Goal: Task Accomplishment & Management: Use online tool/utility

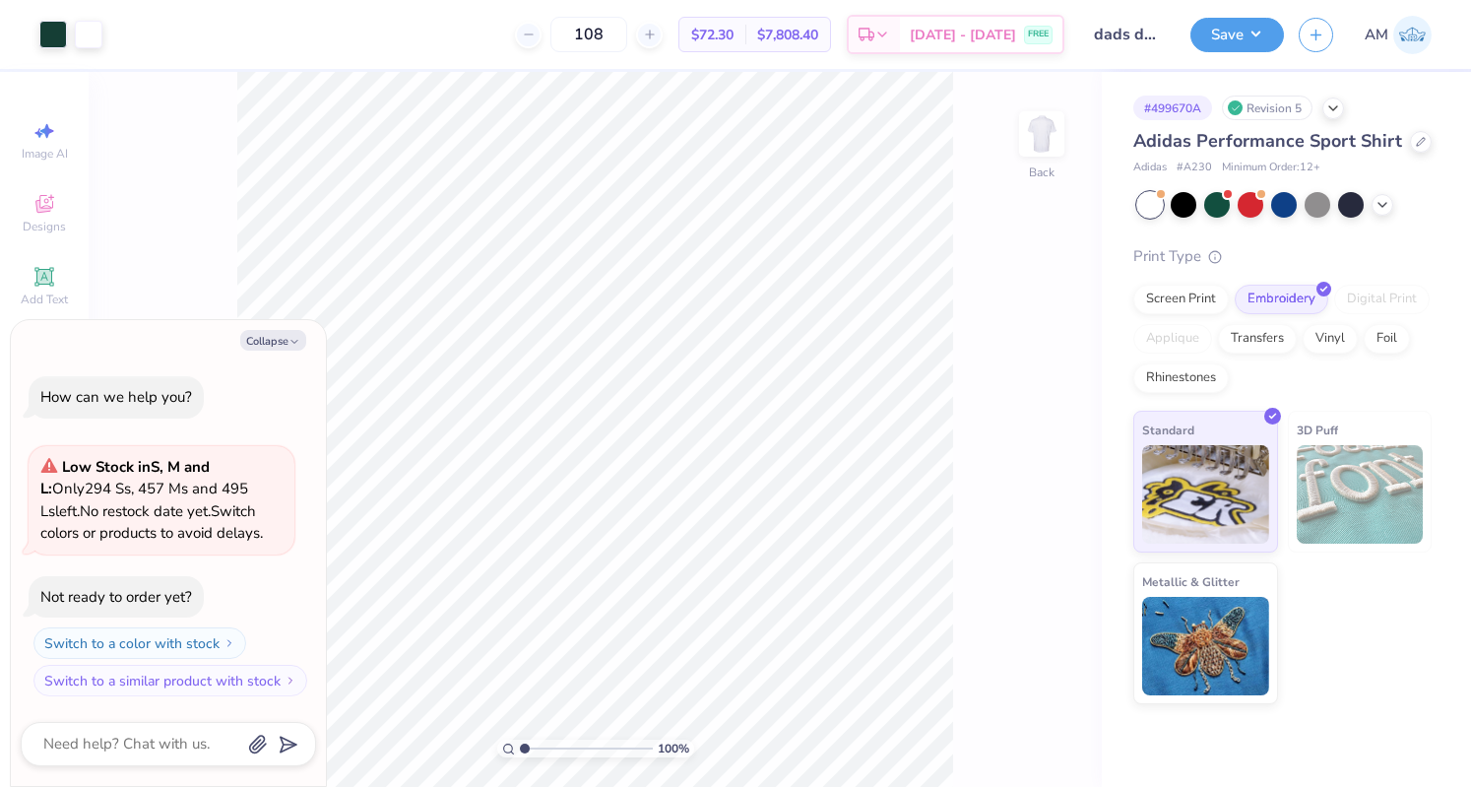
type input "1.07661744953973"
type textarea "x"
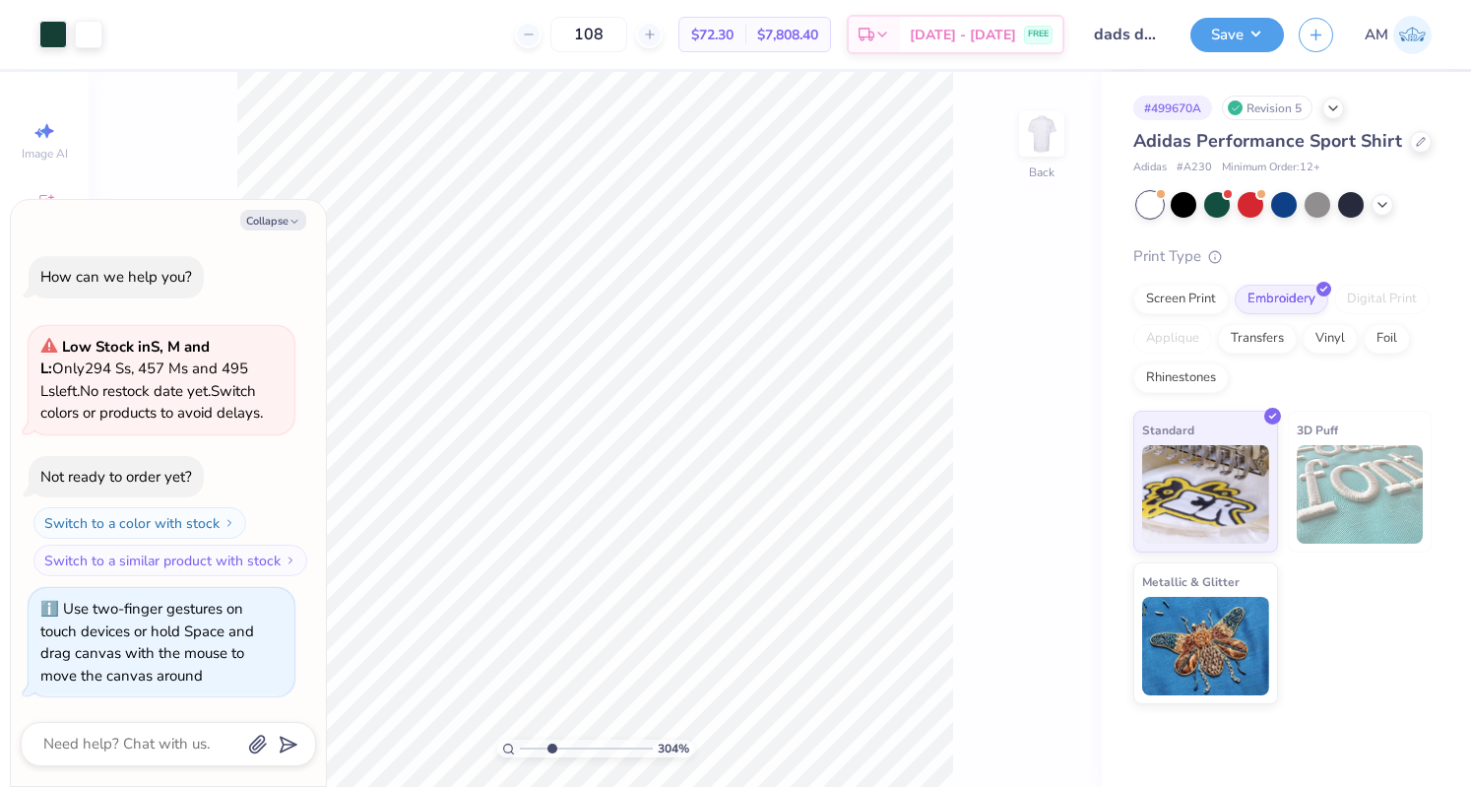
type input "3.03739220290762"
type textarea "x"
type input "3.03739220290762"
type textarea "x"
type input "3.03739220290762"
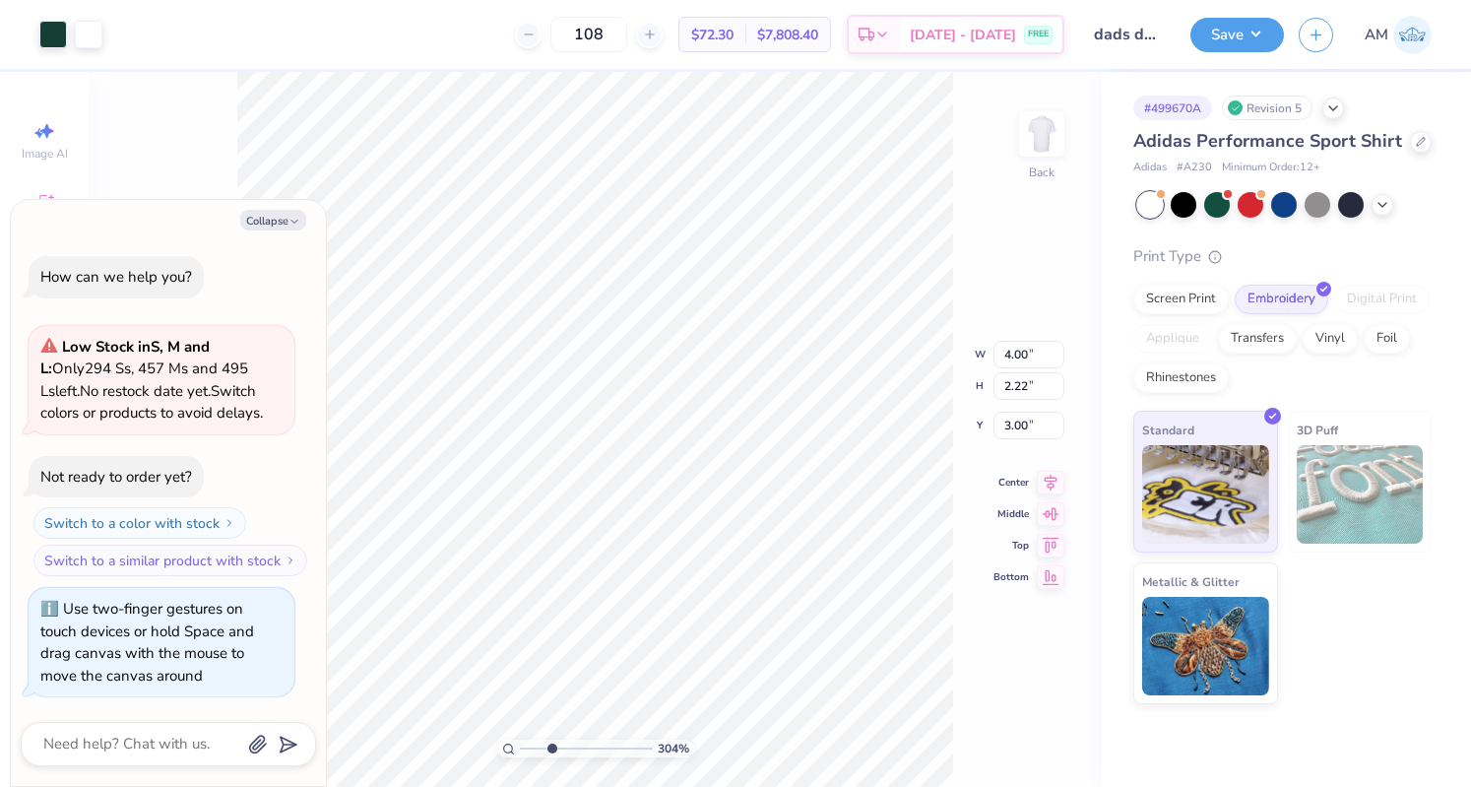
type textarea "x"
type input "3.03739220290762"
type textarea "x"
type input "3.03739220290762"
type textarea "x"
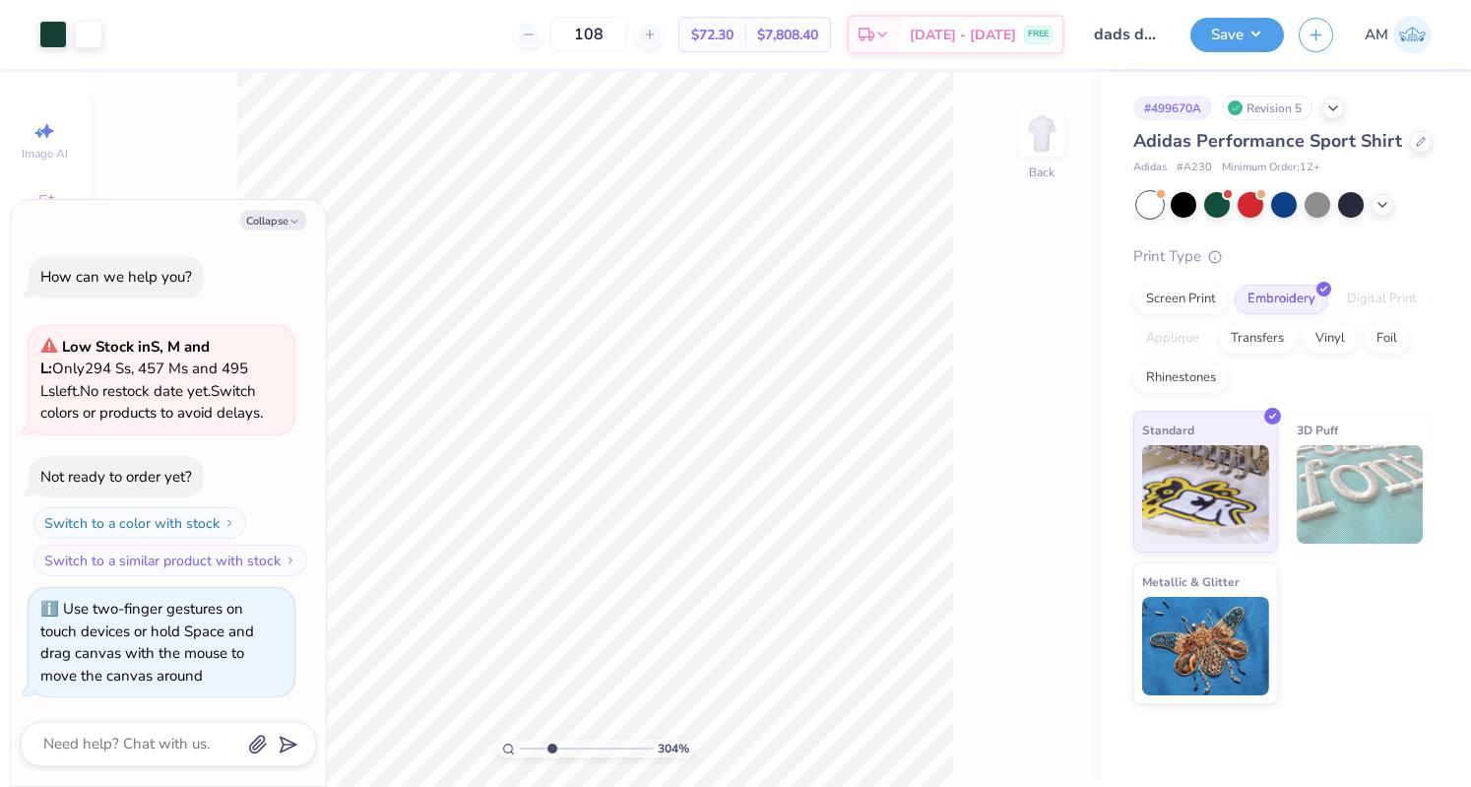
type input "3.03739220290762"
type textarea "x"
type input "3.03739220290762"
type textarea "x"
type input "3.03739220290762"
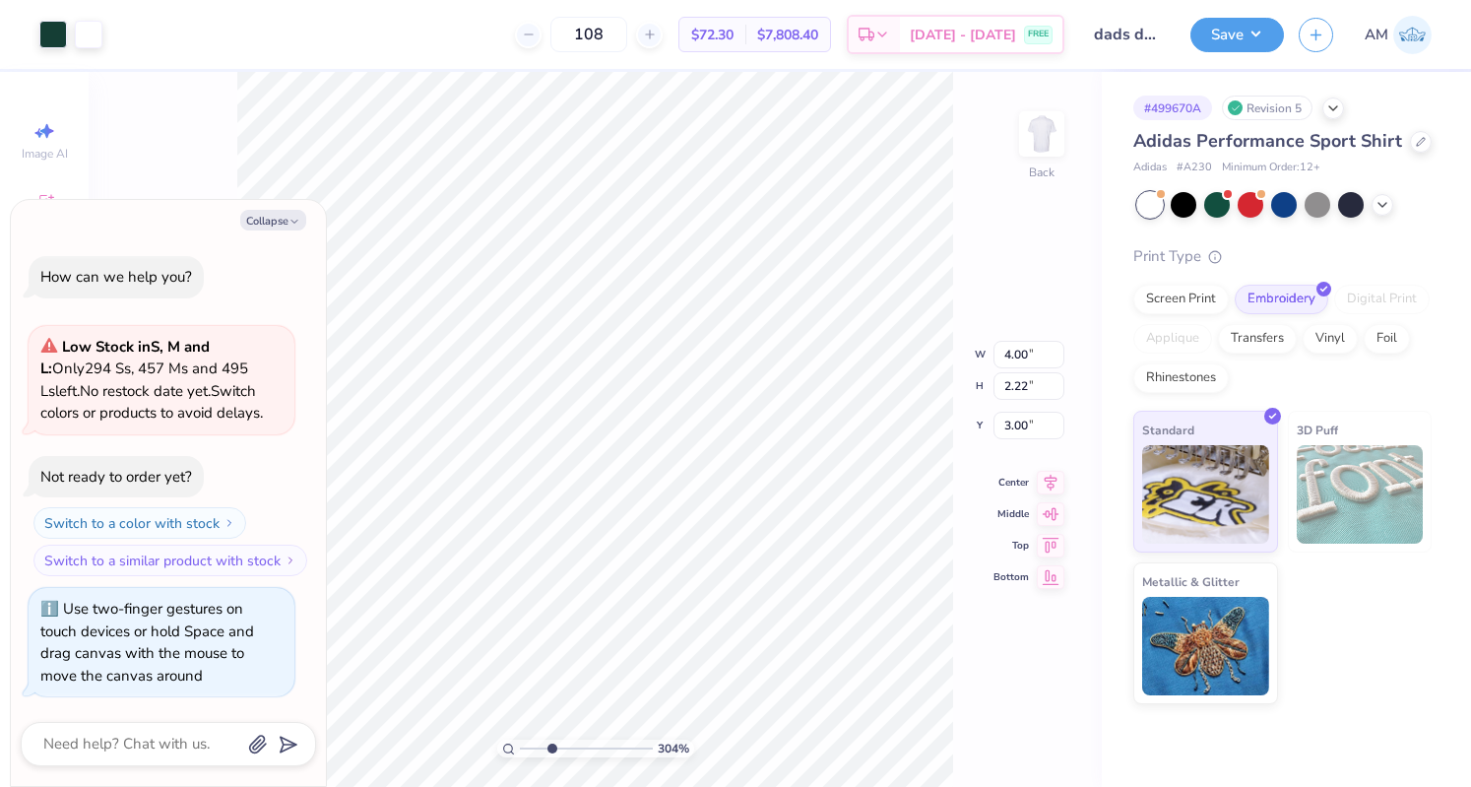
type textarea "x"
type input "3.03739220290762"
type textarea "x"
type input "3.03739220290762"
type textarea "x"
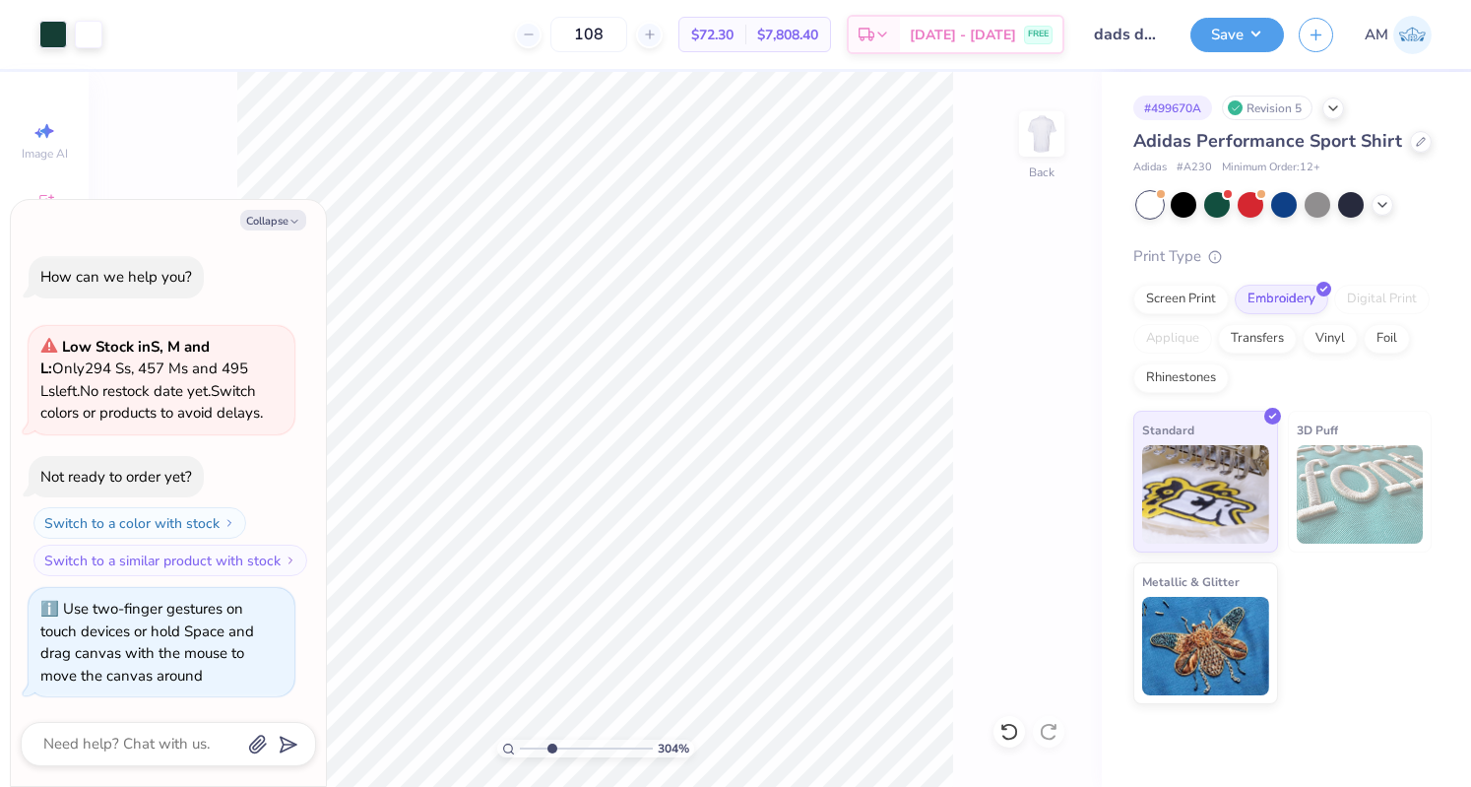
type input "3.03739220290762"
type textarea "x"
type input "3.03739220290762"
type textarea "x"
type input "3.03739220290762"
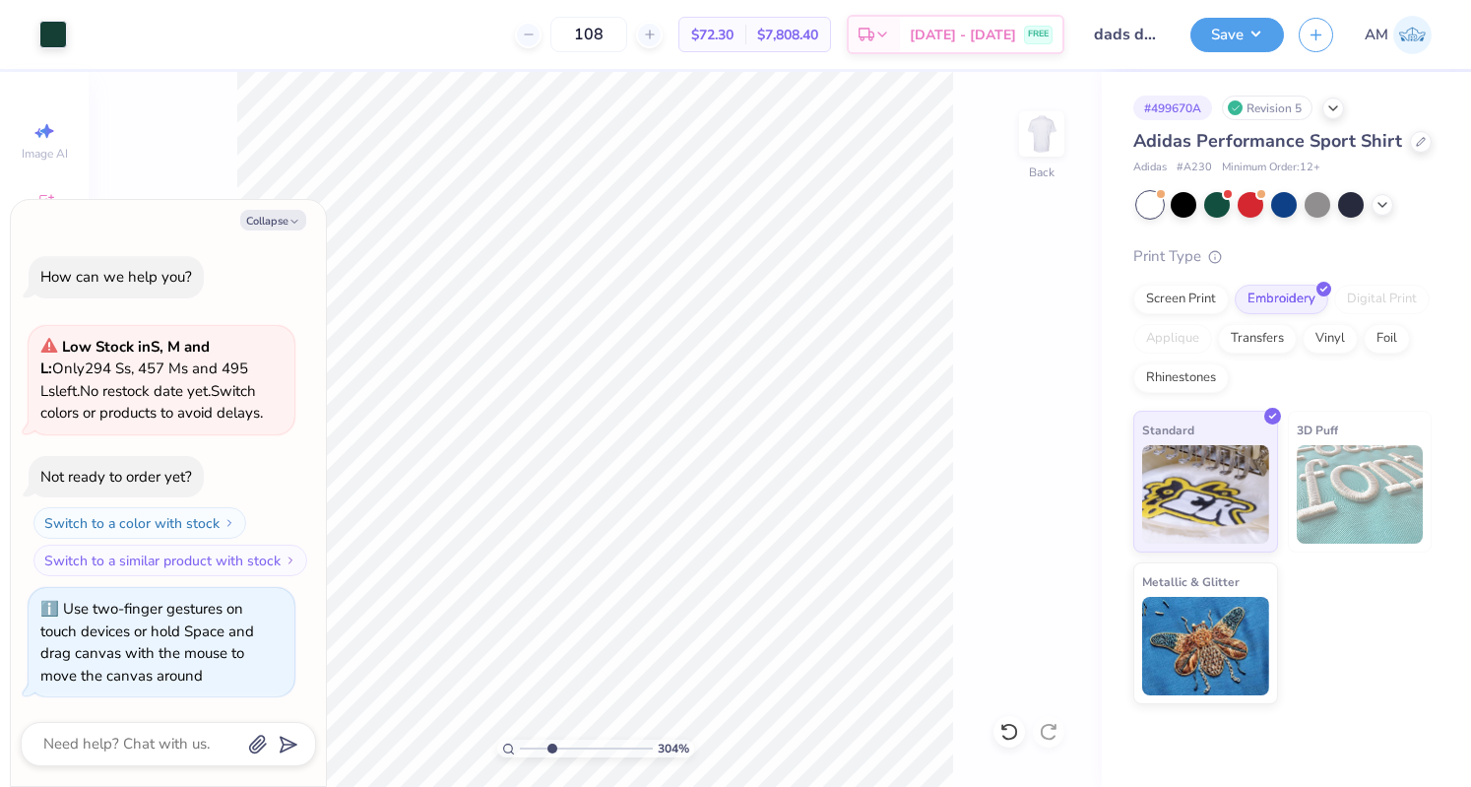
type textarea "x"
type input "3.03739220290762"
type textarea "x"
type input "3.03739220290762"
type textarea "x"
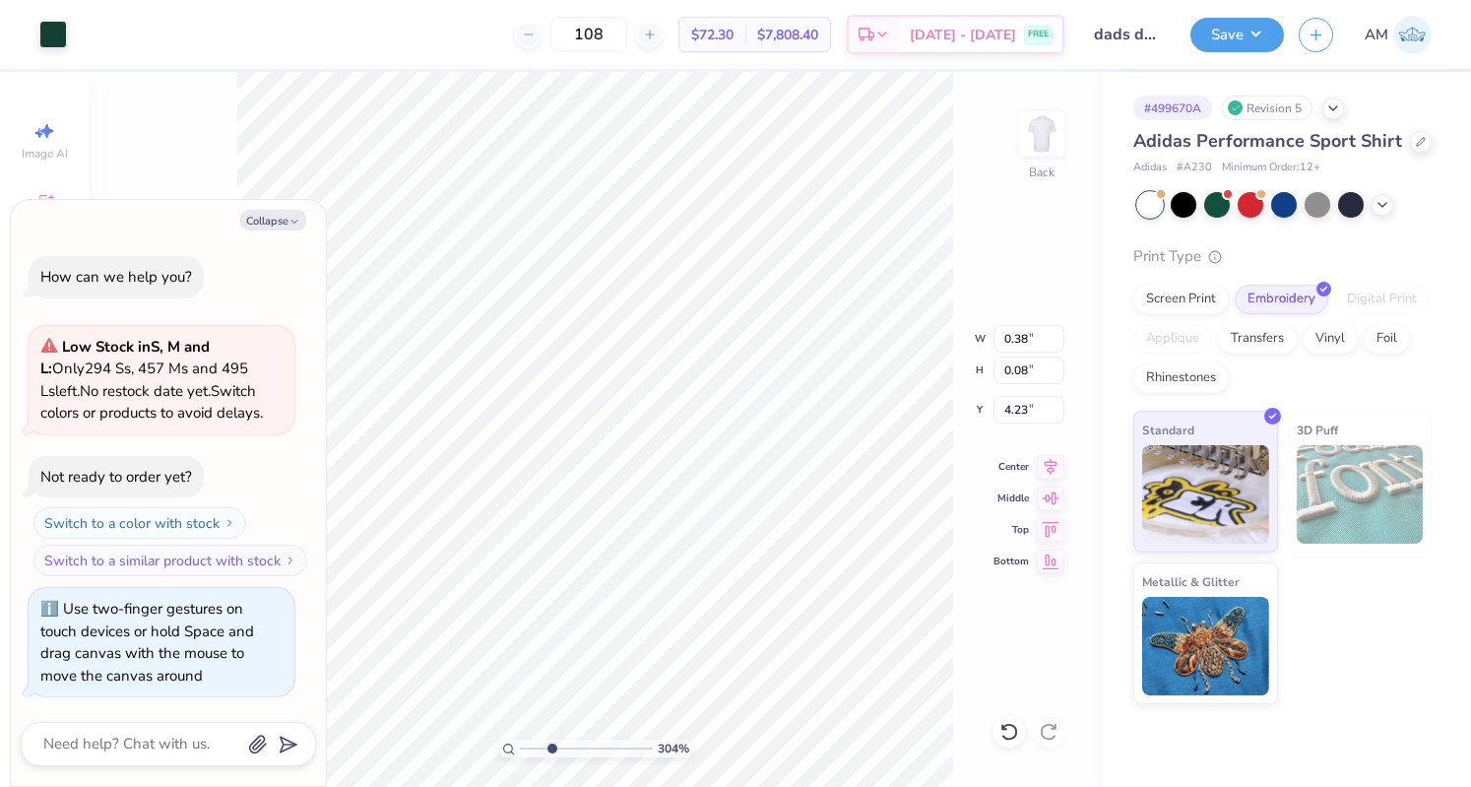
type input "3.03739220290762"
type textarea "x"
type input "3.03739220290762"
type textarea "x"
type input "3.03739220290762"
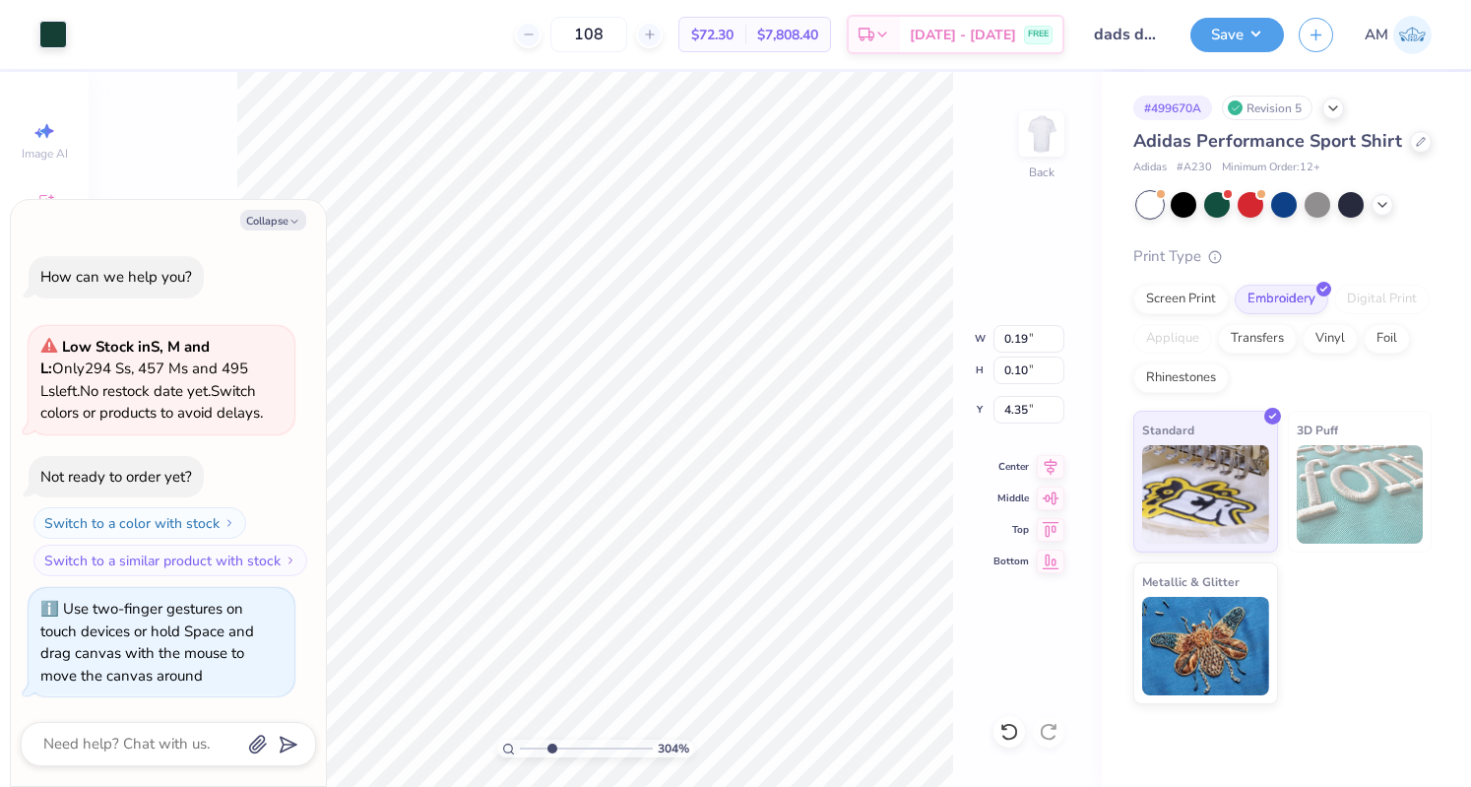
type textarea "x"
type input "3.03739220290762"
type textarea "x"
type input "3.03739220290762"
type textarea "x"
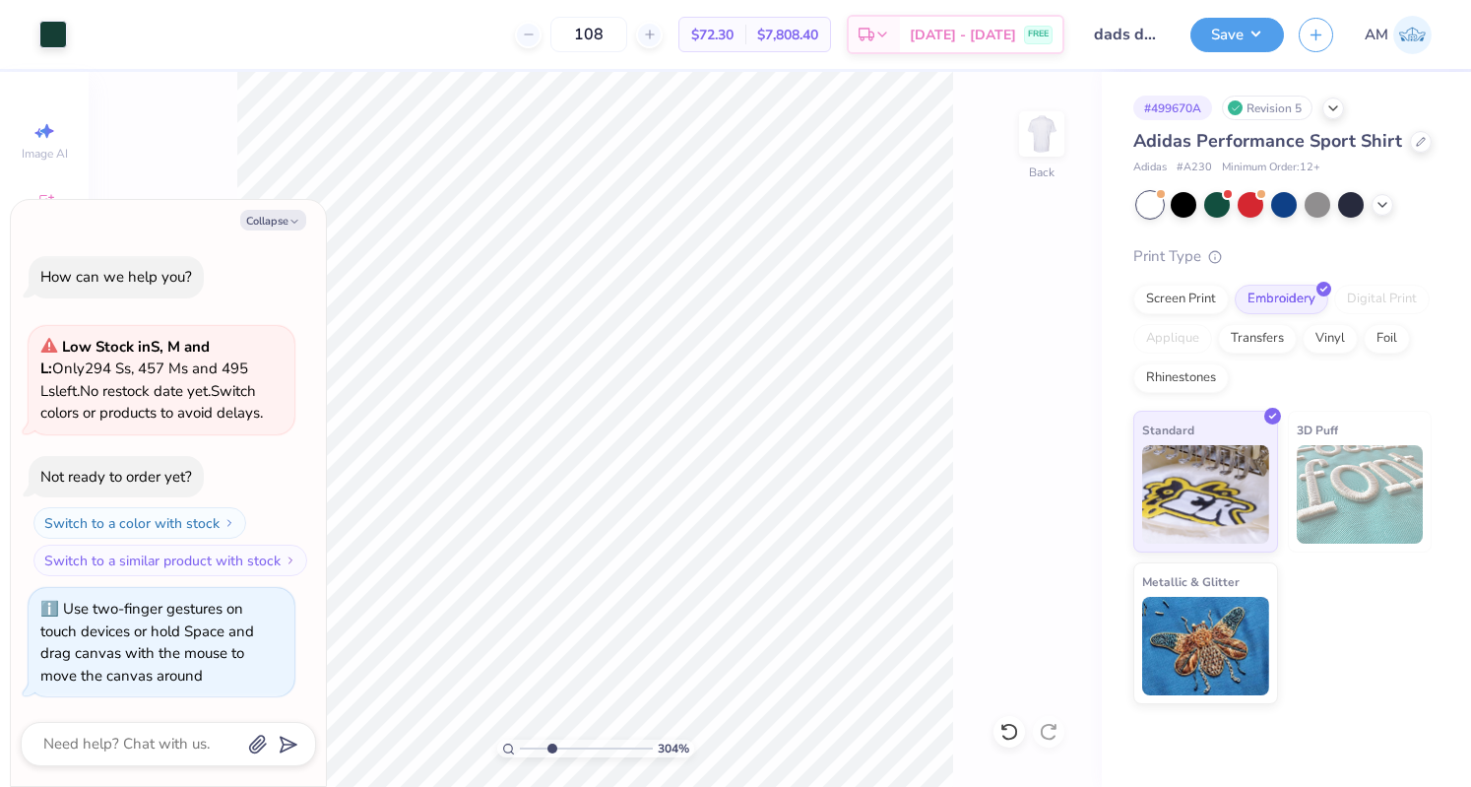
type input "3.03739220290762"
type textarea "x"
type input "3.03739220290762"
type textarea "x"
type input "3.03739220290762"
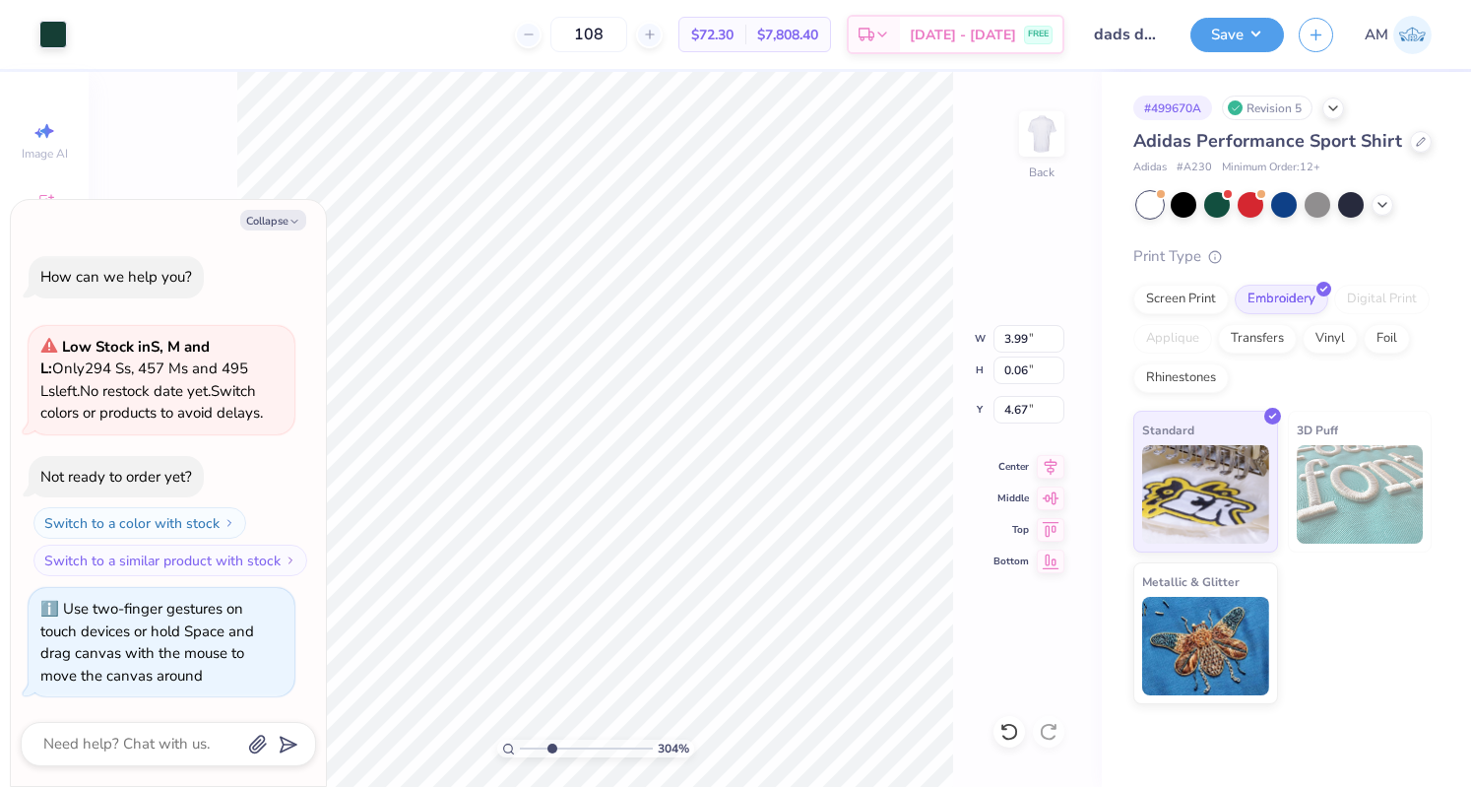
type textarea "x"
type input "2.72"
type input "0.04"
type input "3.03739220290762"
type textarea "x"
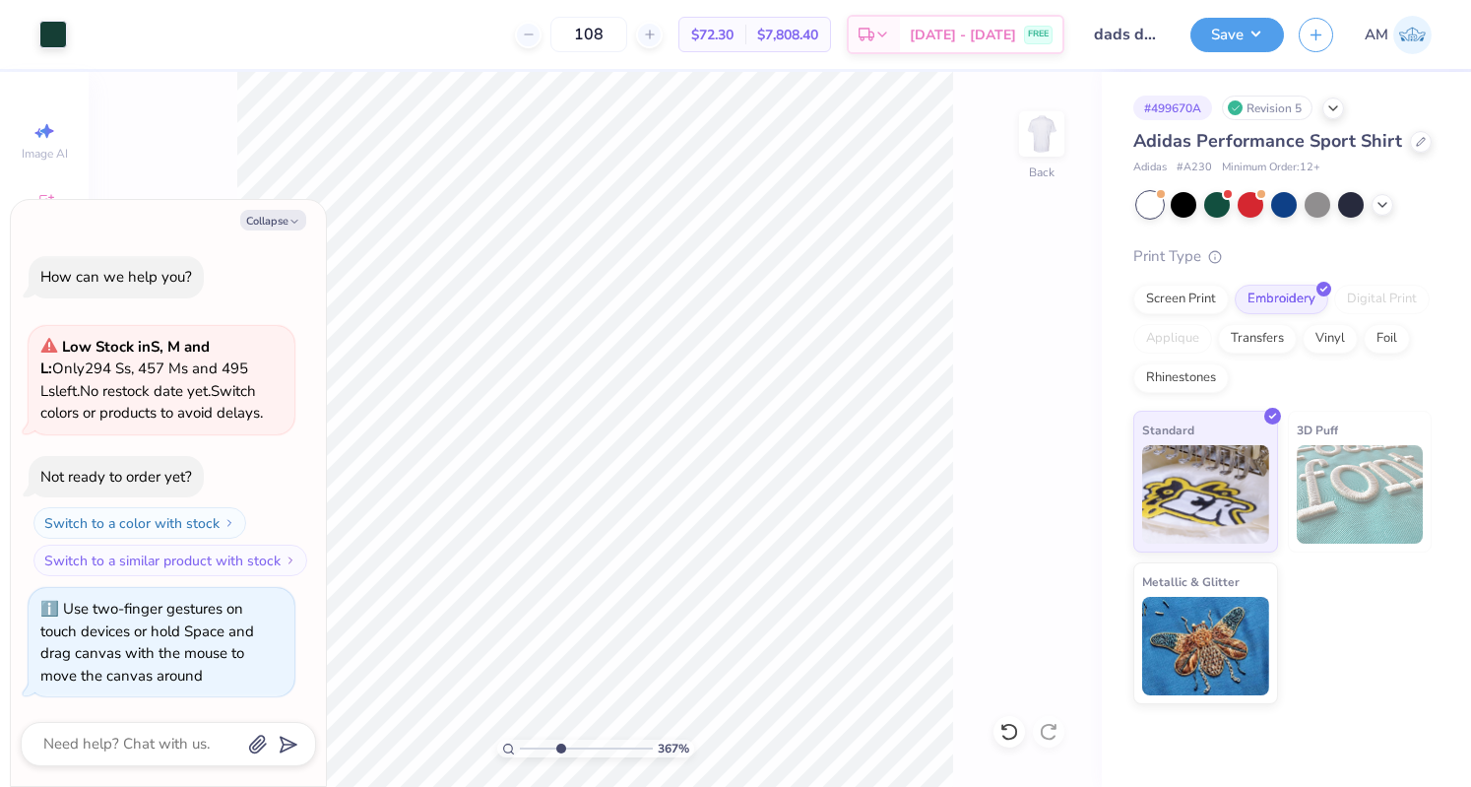
type input "3.67477009990595"
type textarea "x"
type input "3.67477009990595"
type textarea "x"
type input "3.67477009990595"
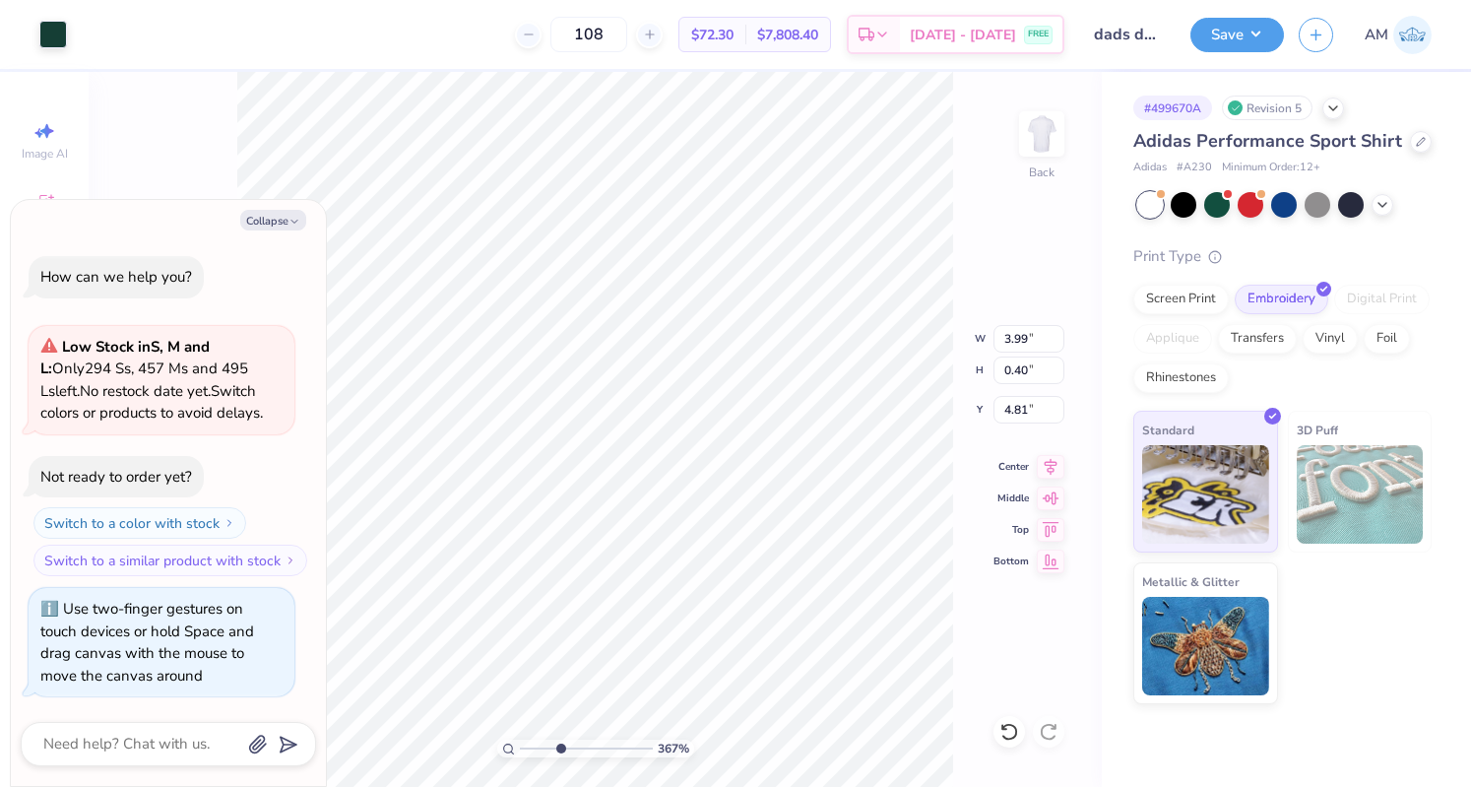
type textarea "x"
type input "2.74"
type input "0.27"
type input "4.94"
type input "3.67477009990595"
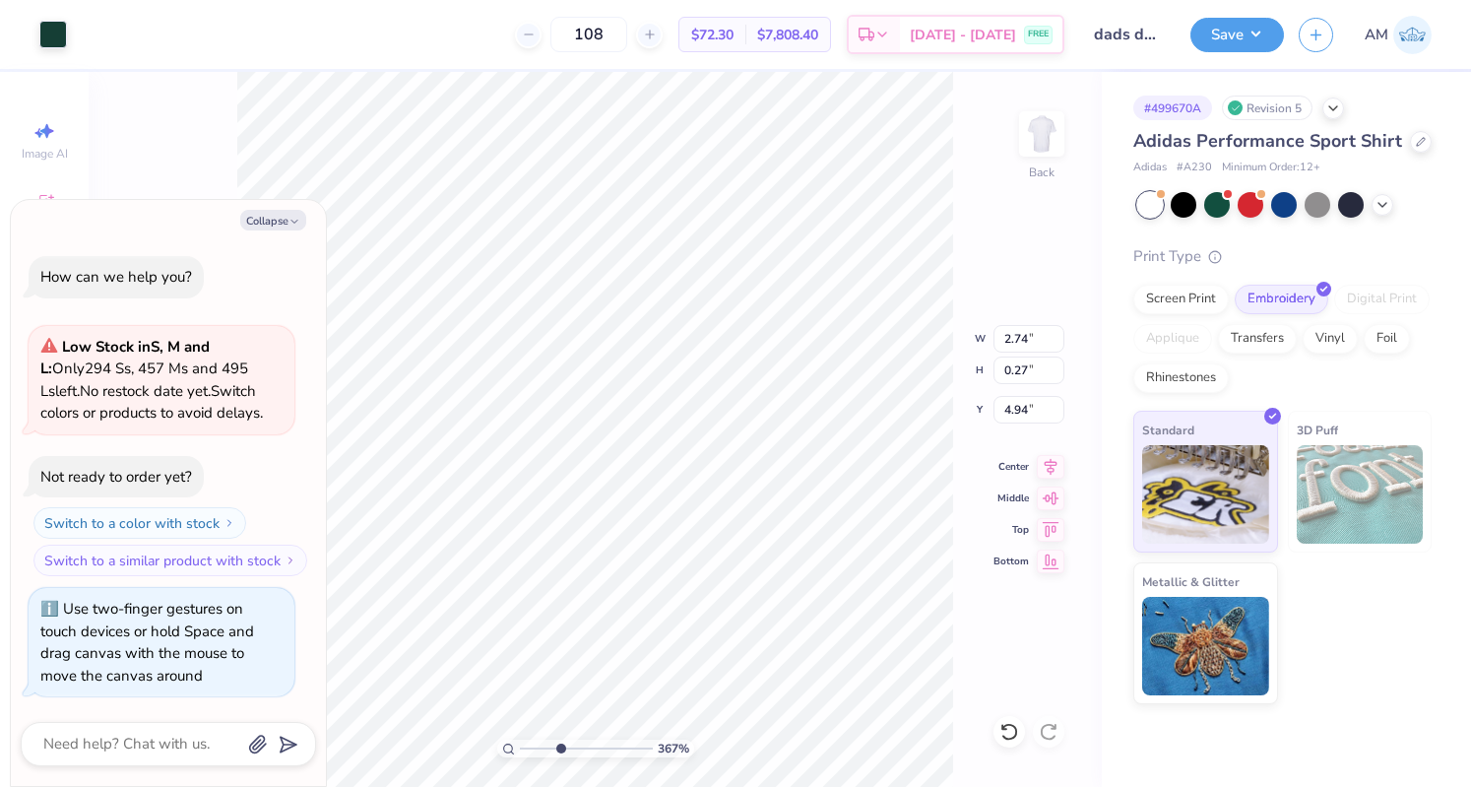
type textarea "x"
type input "3.67477009990595"
type textarea "x"
type input "4.83"
type input "3.67477009990595"
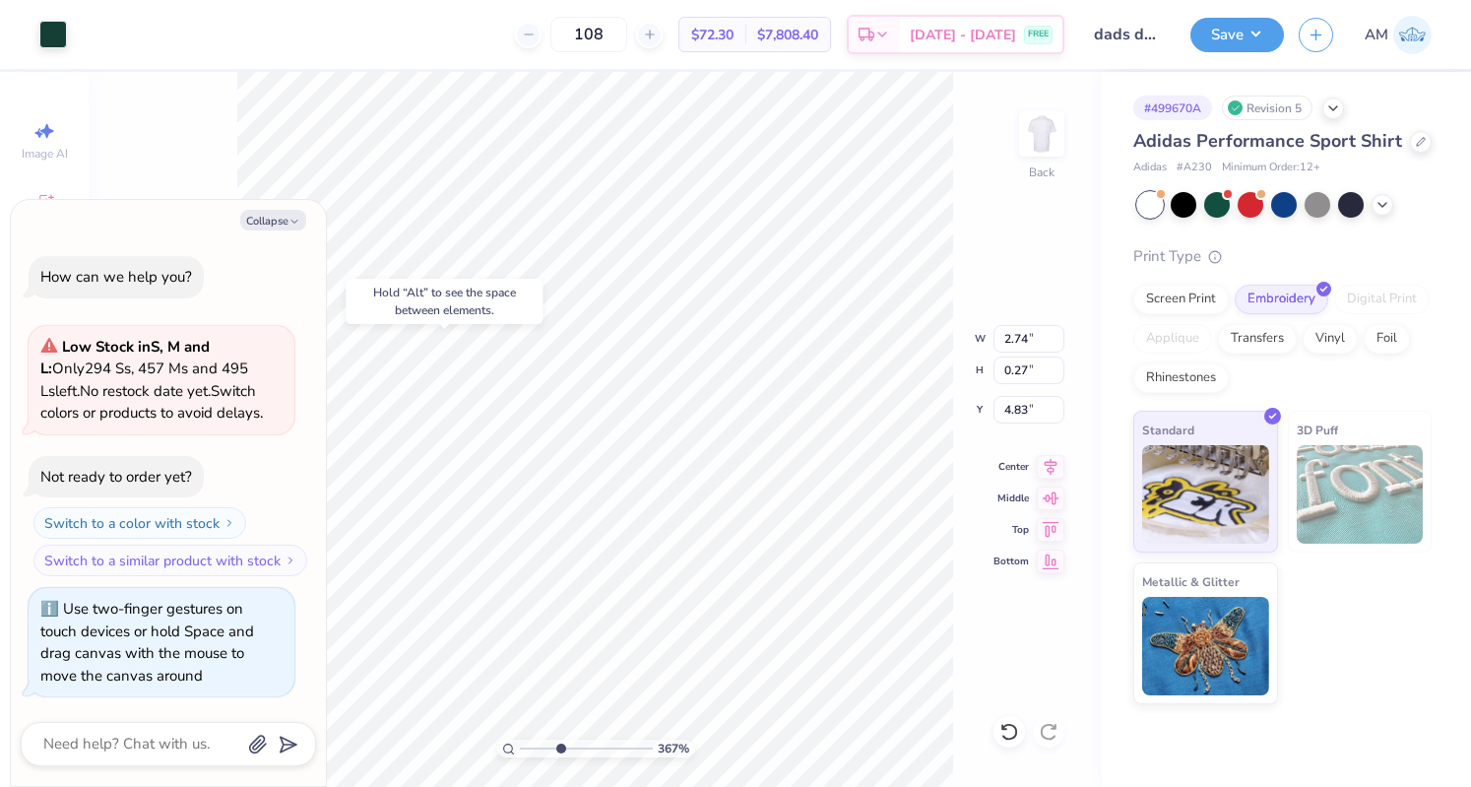
type textarea "x"
type input "3.67477009990595"
type textarea "x"
type input "4.80"
type input "3.67477009990595"
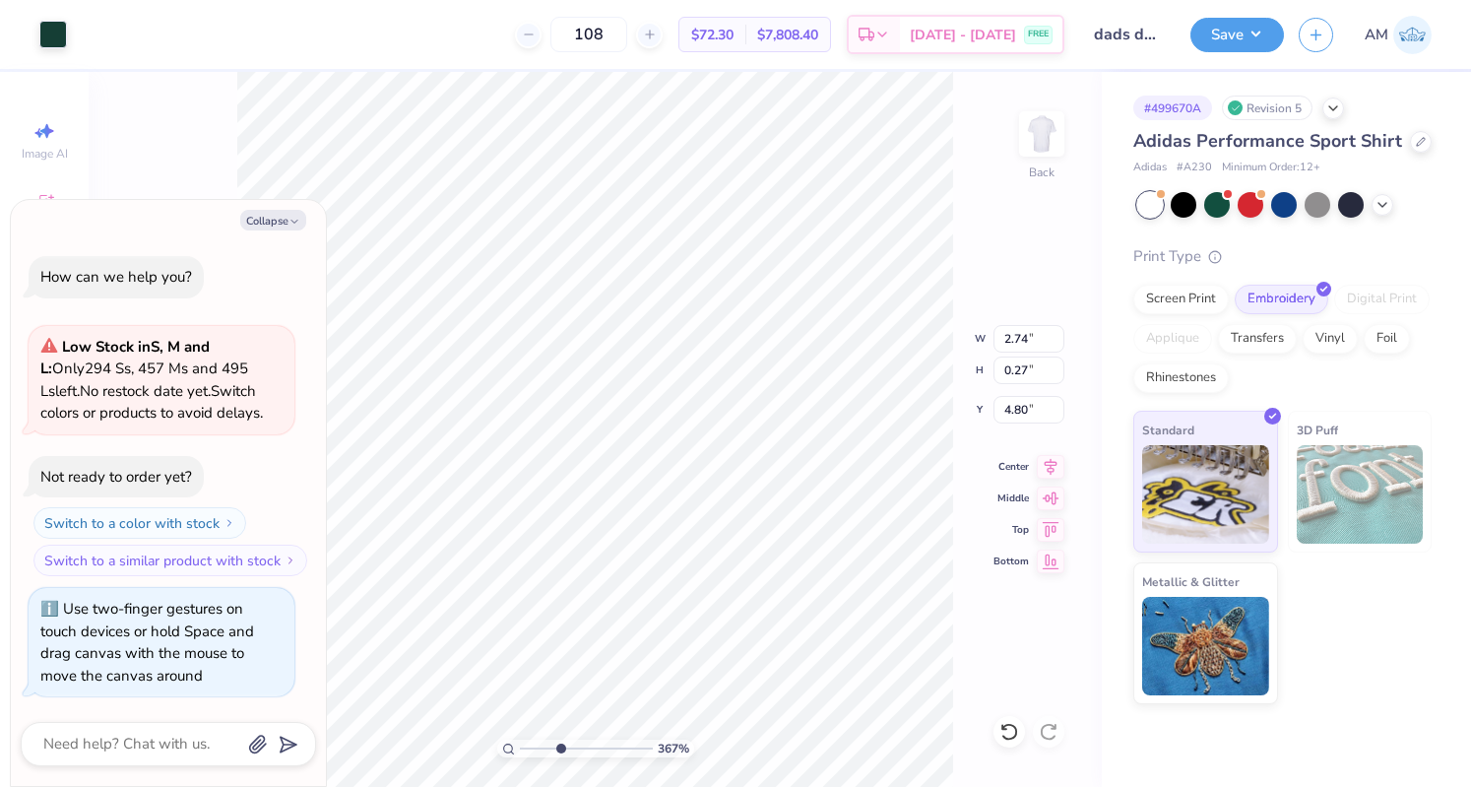
type textarea "x"
type input "3.67477009990595"
type textarea "x"
type input "3.67477009990595"
type textarea "x"
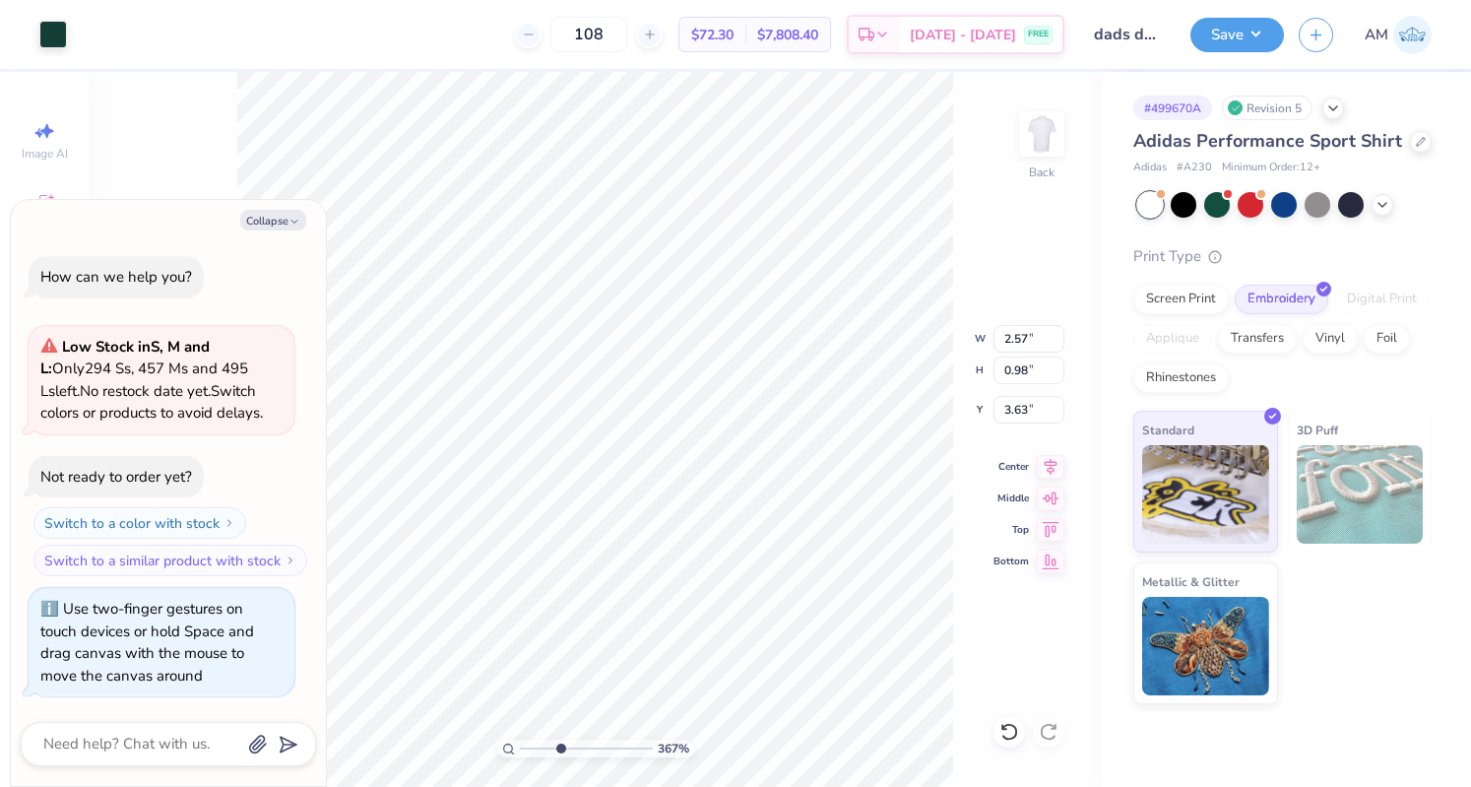
type input "3.67477009990595"
type textarea "x"
type input "2.68"
type input "1.03"
type input "3.59"
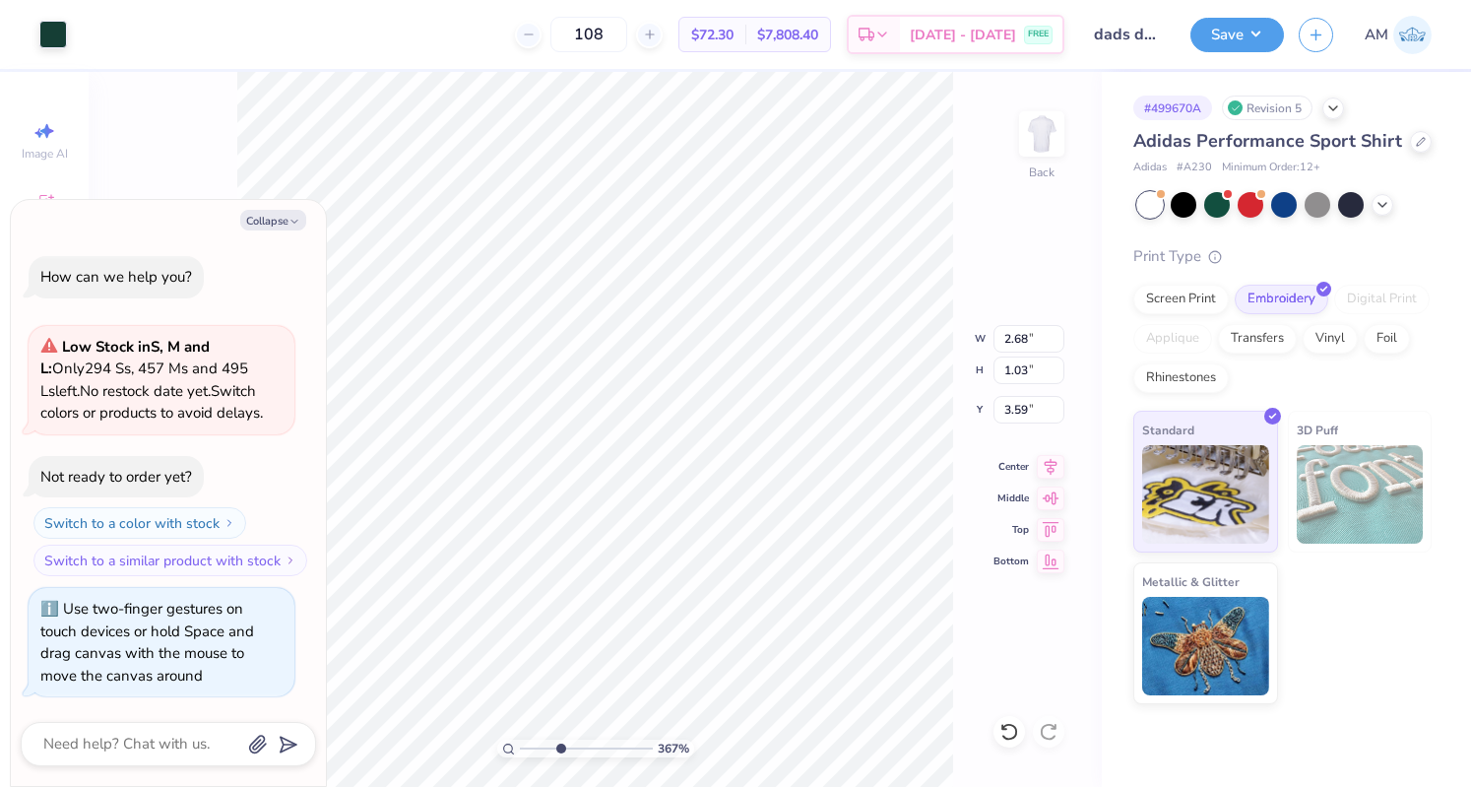
type input "3.67477009990595"
type textarea "x"
type input "3.67477009990595"
type textarea "x"
type input "3.67477009990595"
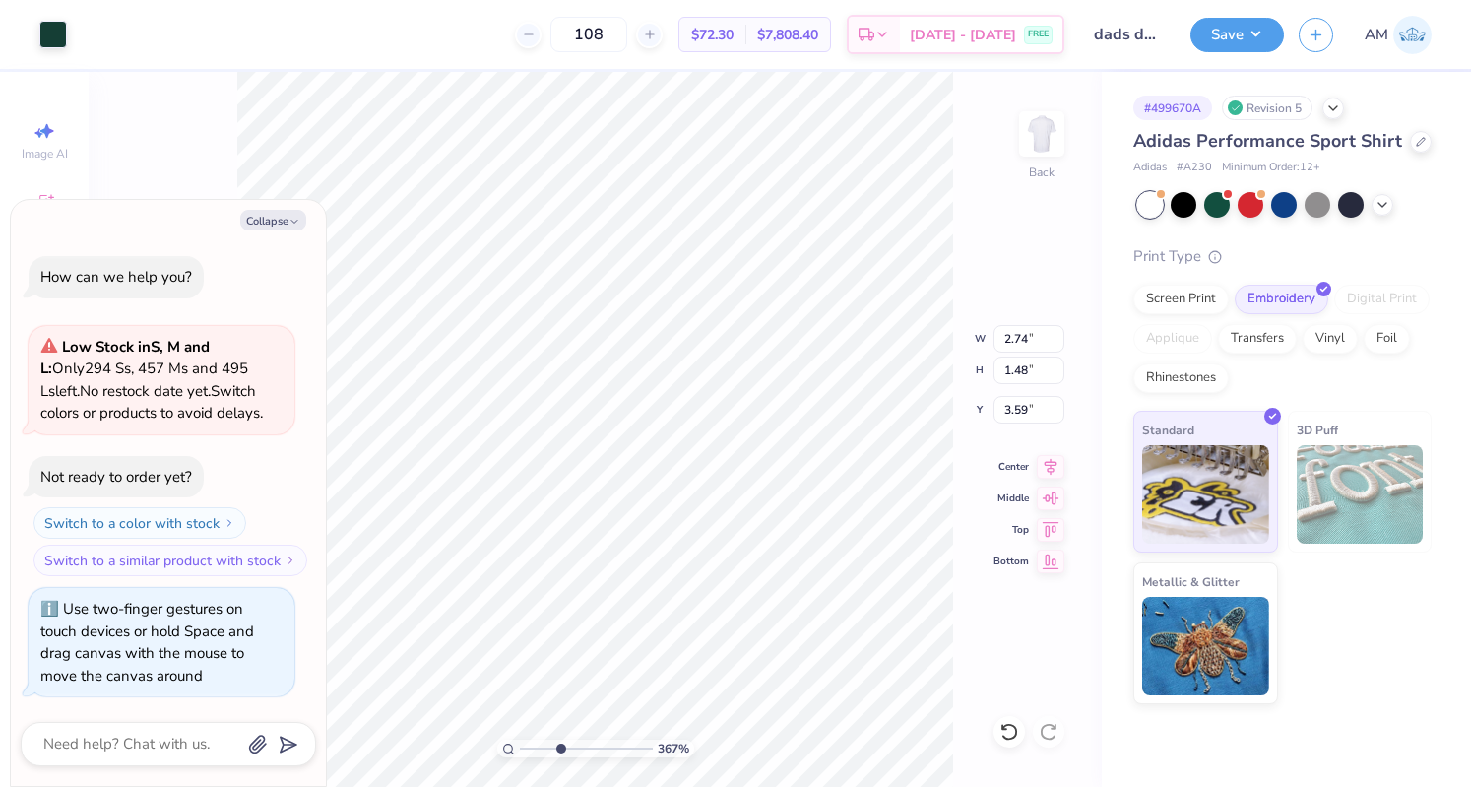
type textarea "x"
type input "3.67477009990595"
type textarea "x"
type input "3.49"
type input "3.67477009990595"
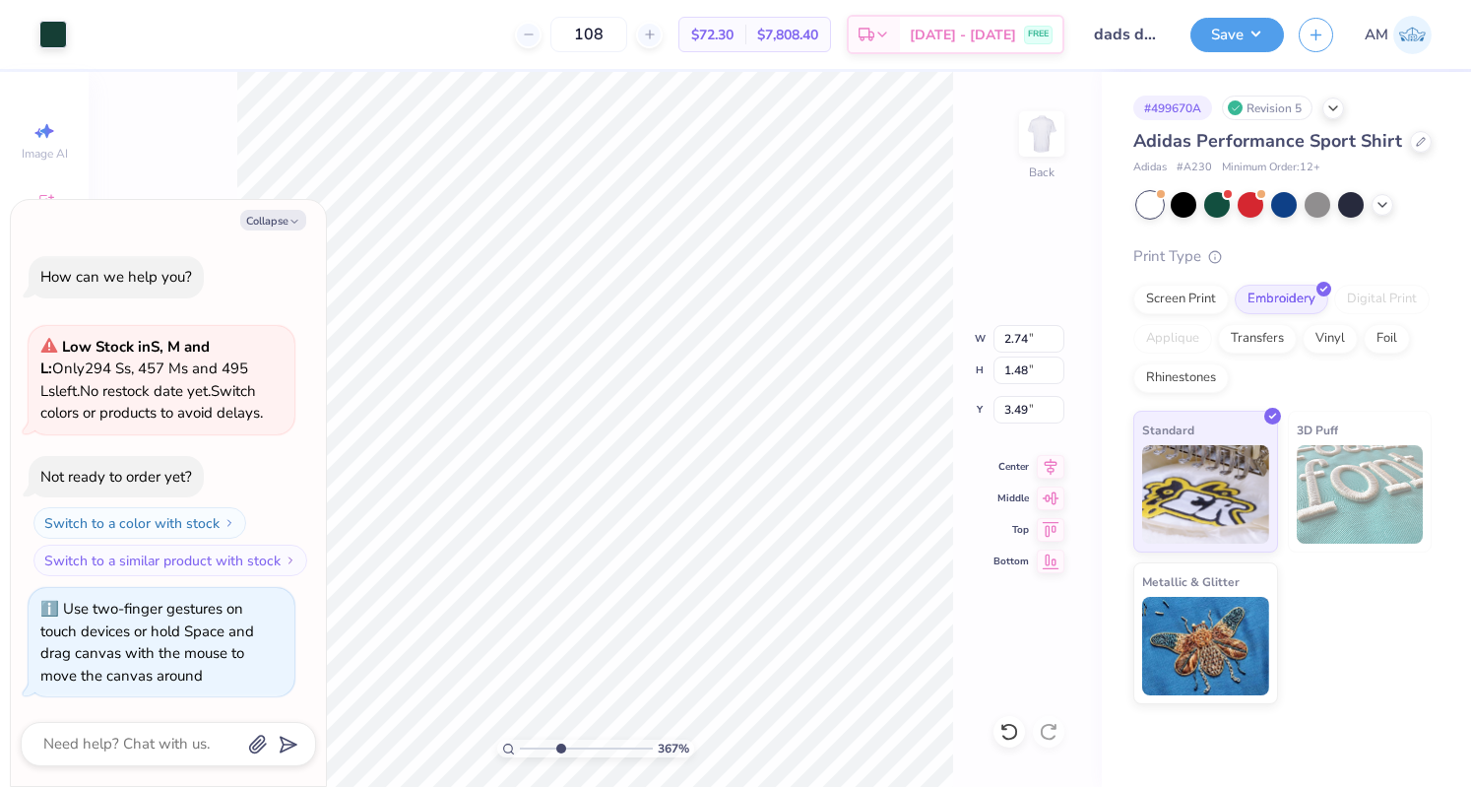
type textarea "x"
type input "1.44143037134124"
type textarea "x"
type input "1.44143037134124"
type textarea "x"
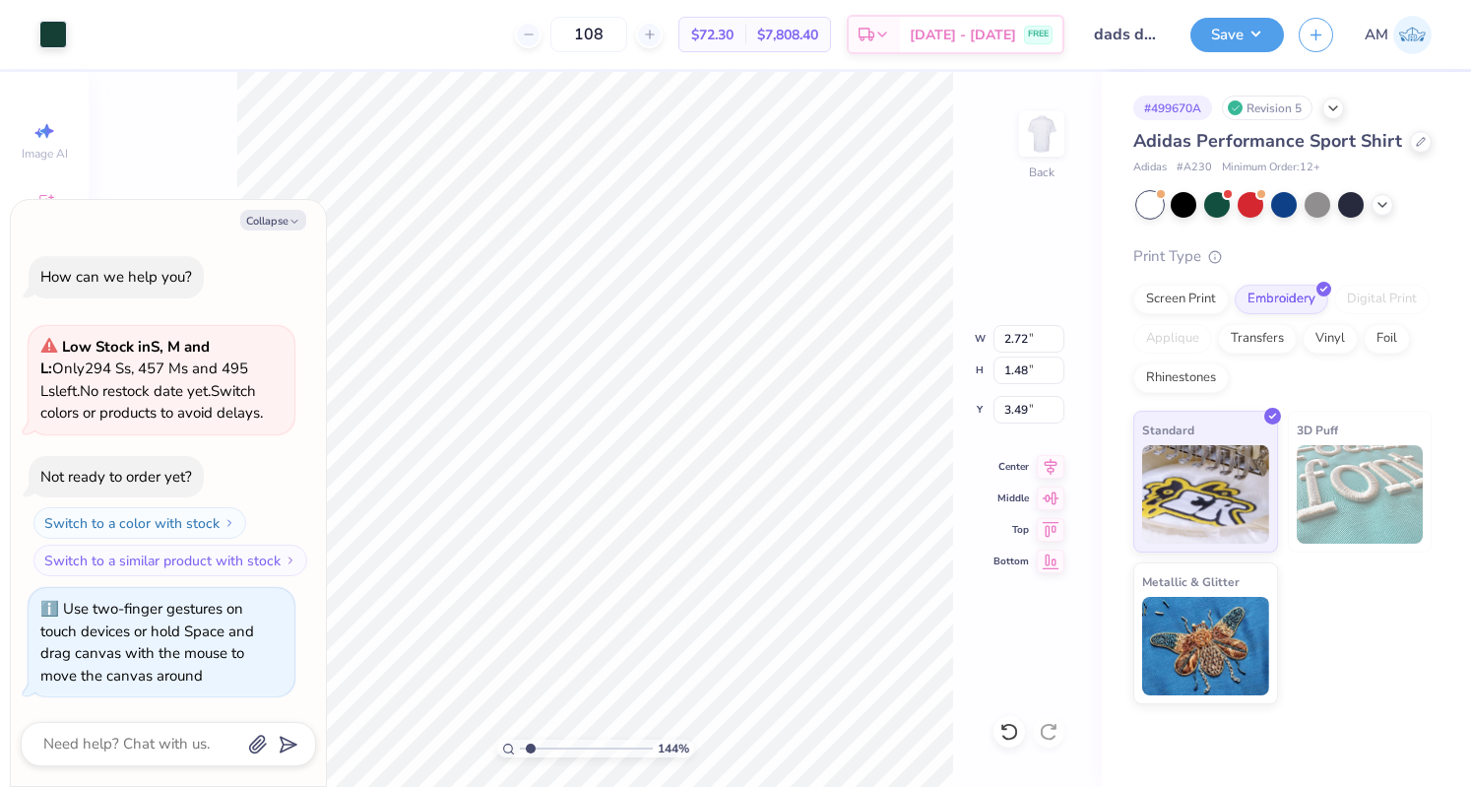
type input "1.44143037134124"
type textarea "x"
type input "3.35"
click at [1253, 19] on button "Save" at bounding box center [1238, 32] width 94 height 34
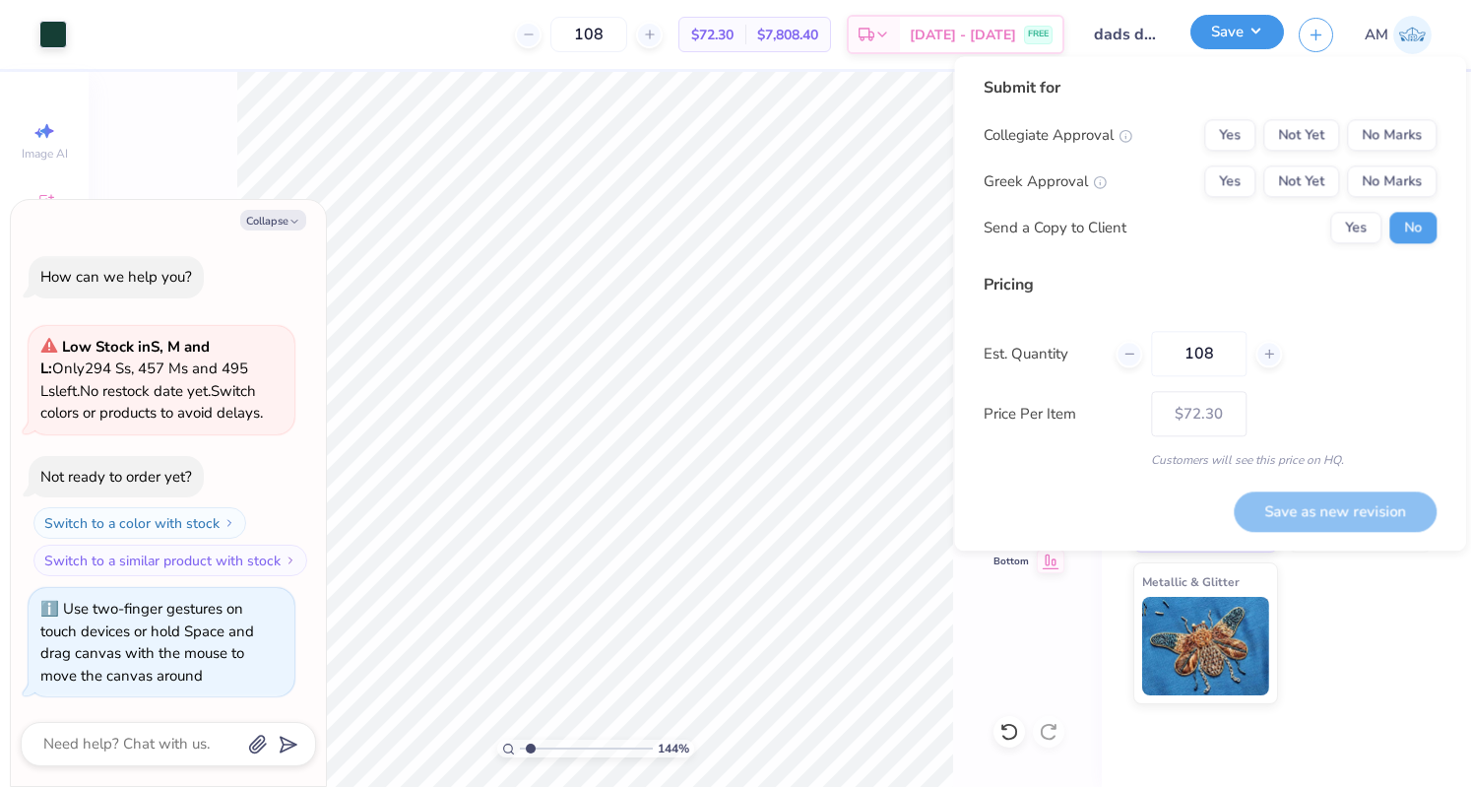
type input "1.44143037134124"
type textarea "x"
click at [1302, 191] on button "Not Yet" at bounding box center [1302, 181] width 76 height 32
click at [1400, 130] on button "No Marks" at bounding box center [1392, 135] width 90 height 32
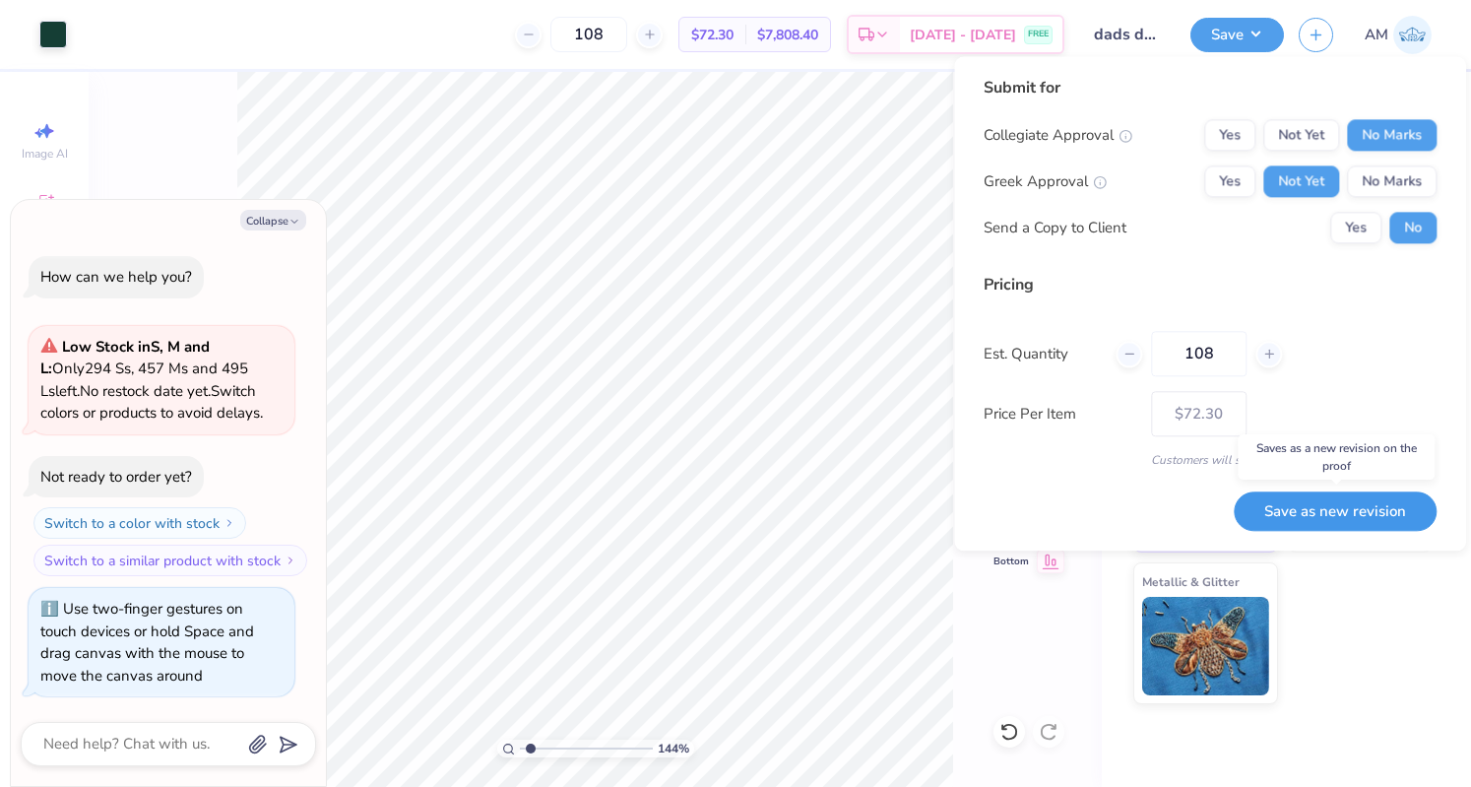
click at [1292, 502] on button "Save as new revision" at bounding box center [1335, 511] width 203 height 40
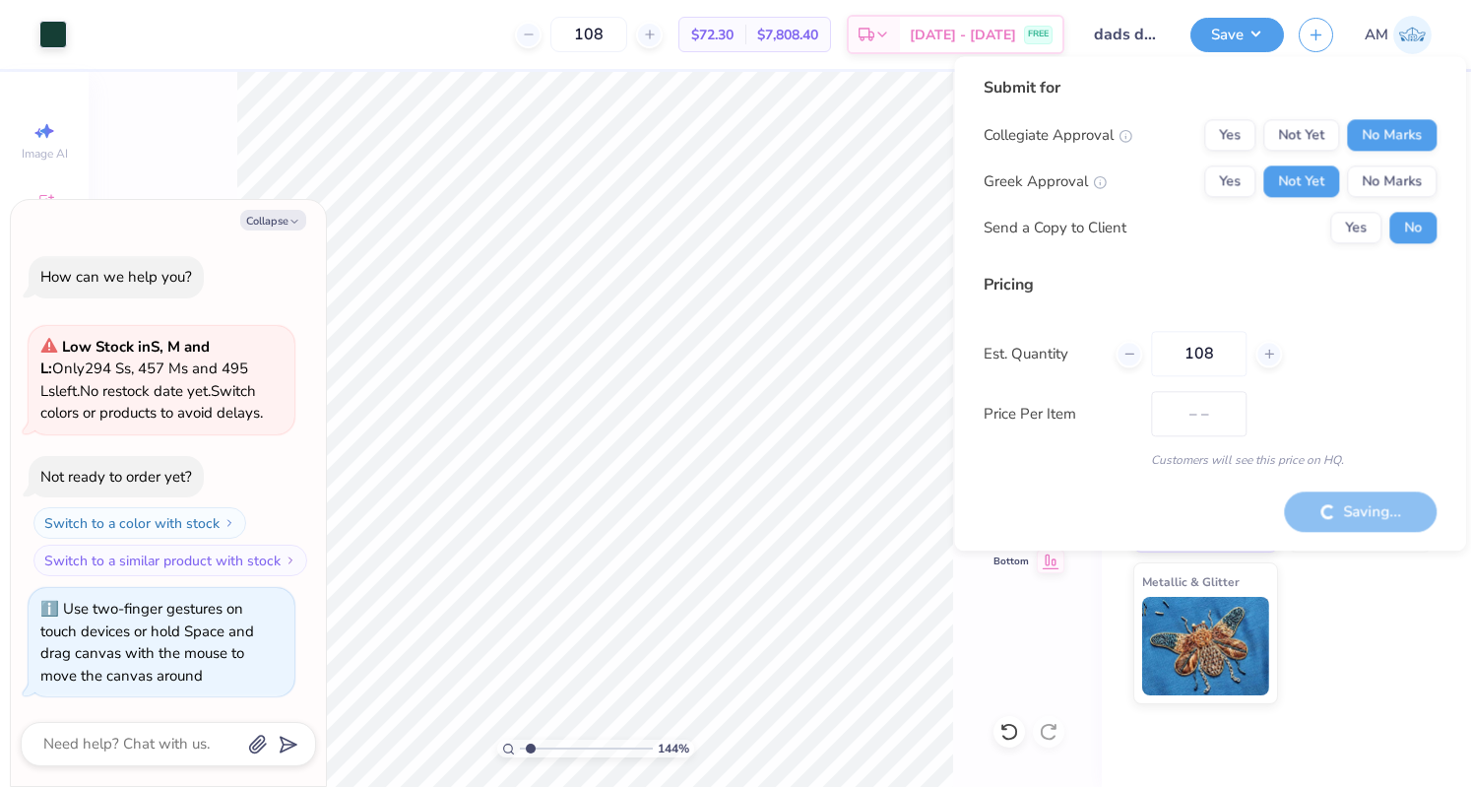
type input "$72.30"
type input "1.44143037134124"
type textarea "x"
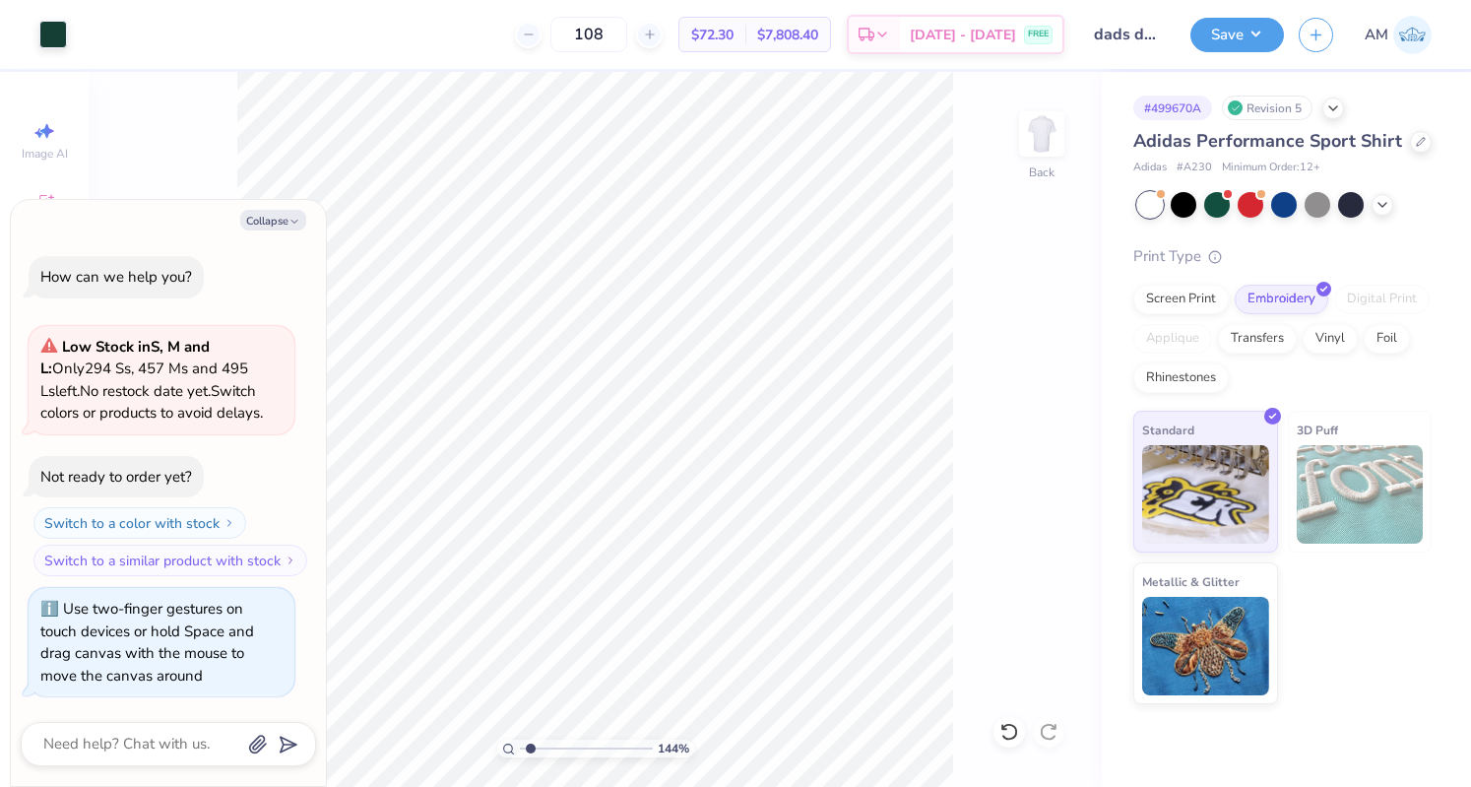
type input "1.44143037134124"
type textarea "x"
type input "2.24206663387834"
type textarea "x"
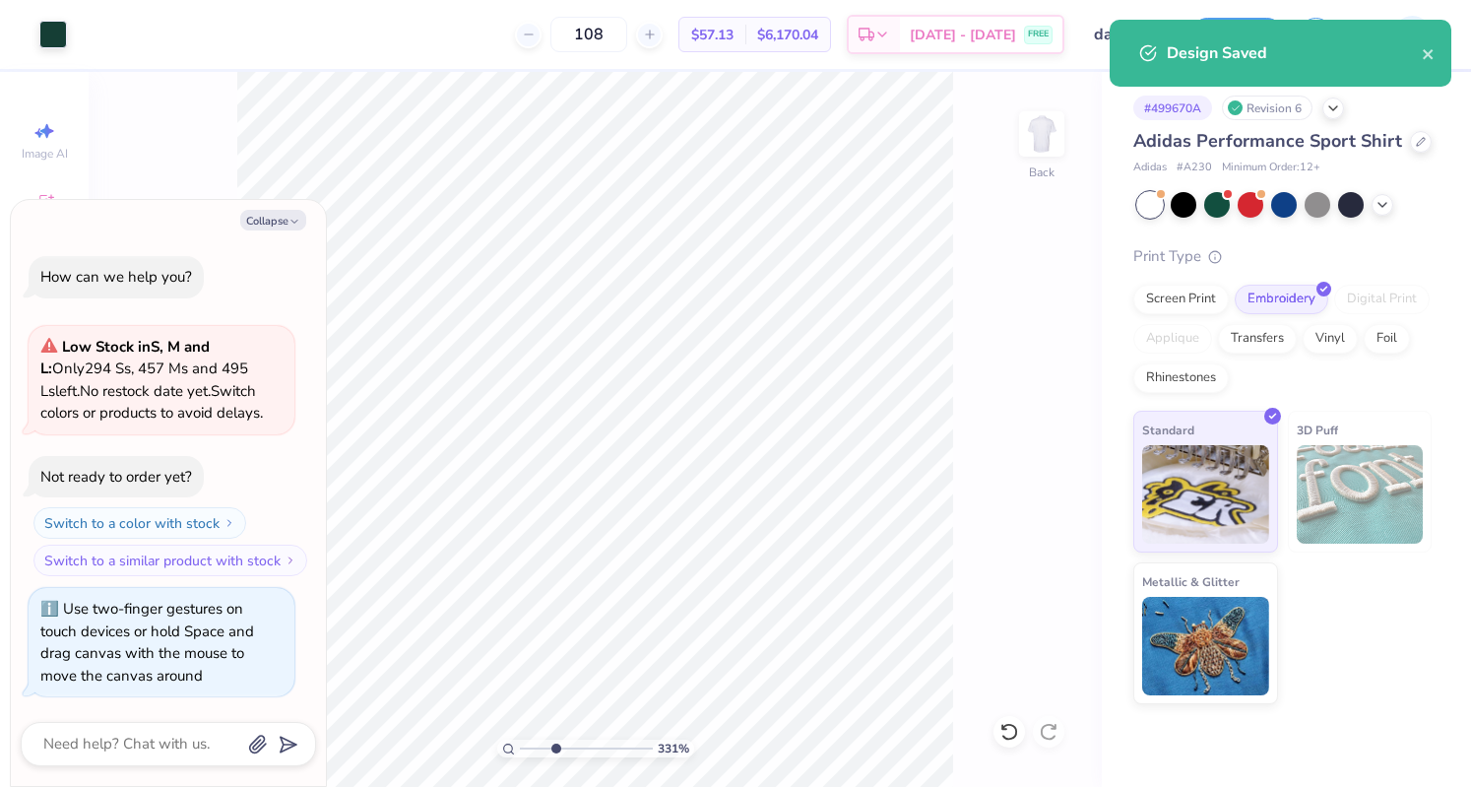
type input "3.31376727563308"
type textarea "x"
type input "3.31376727563308"
type textarea "x"
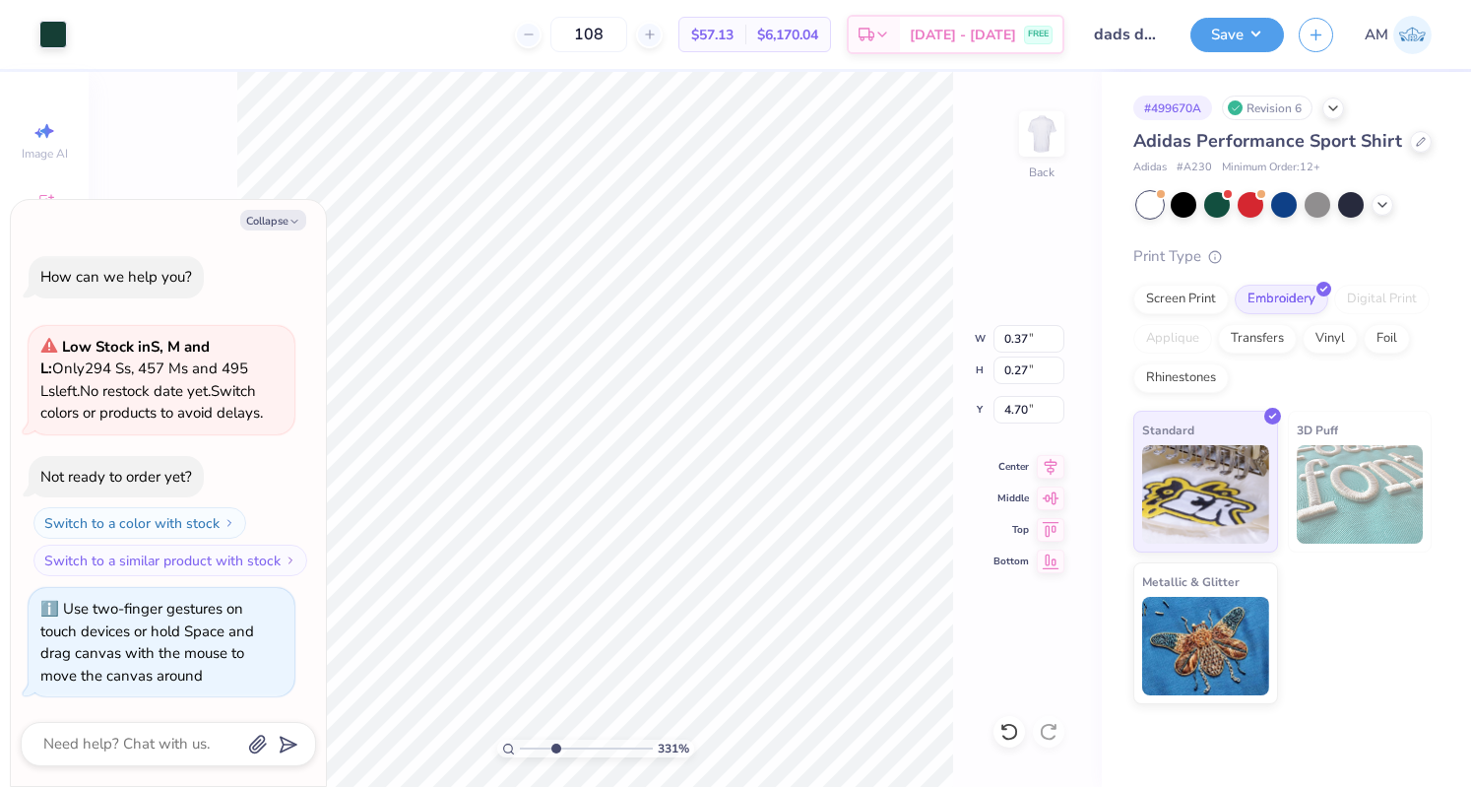
type input "3.31376727563308"
type textarea "x"
type input "4.56"
type input "3.31376727563308"
type textarea "x"
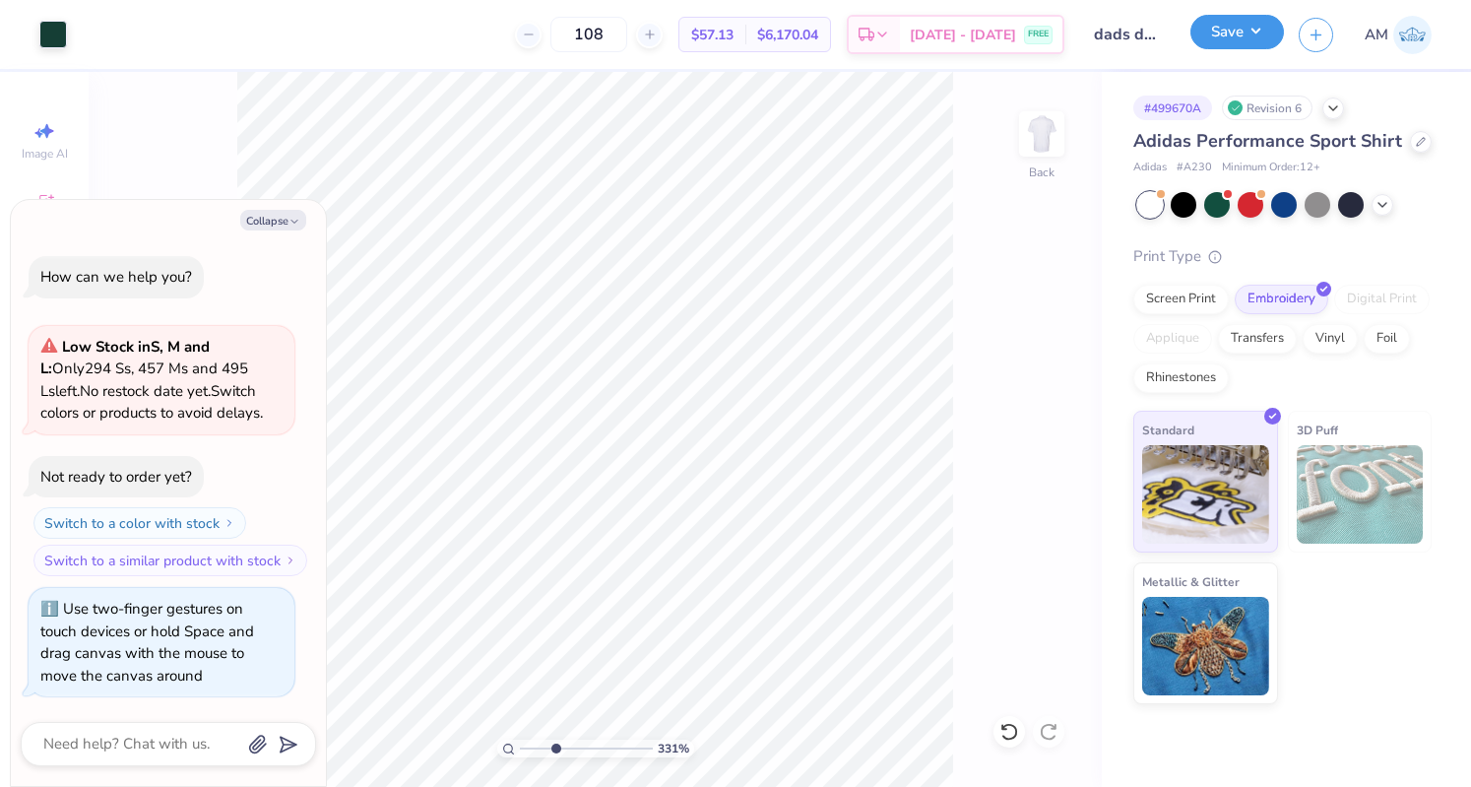
click at [1248, 35] on button "Save" at bounding box center [1238, 32] width 94 height 34
type input "3.31376727563308"
type textarea "x"
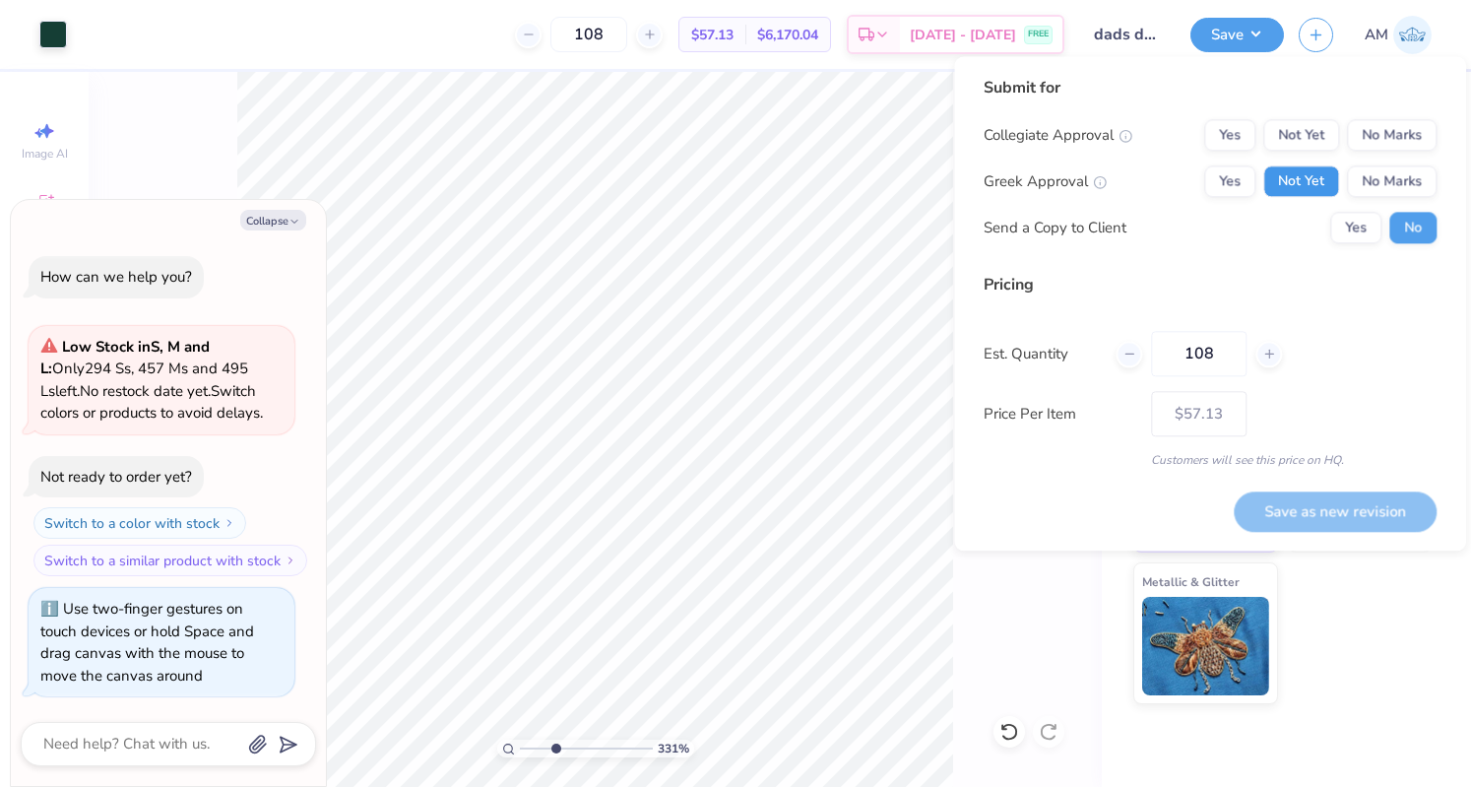
click at [1308, 174] on button "Not Yet" at bounding box center [1302, 181] width 76 height 32
click at [1377, 146] on button "No Marks" at bounding box center [1392, 135] width 90 height 32
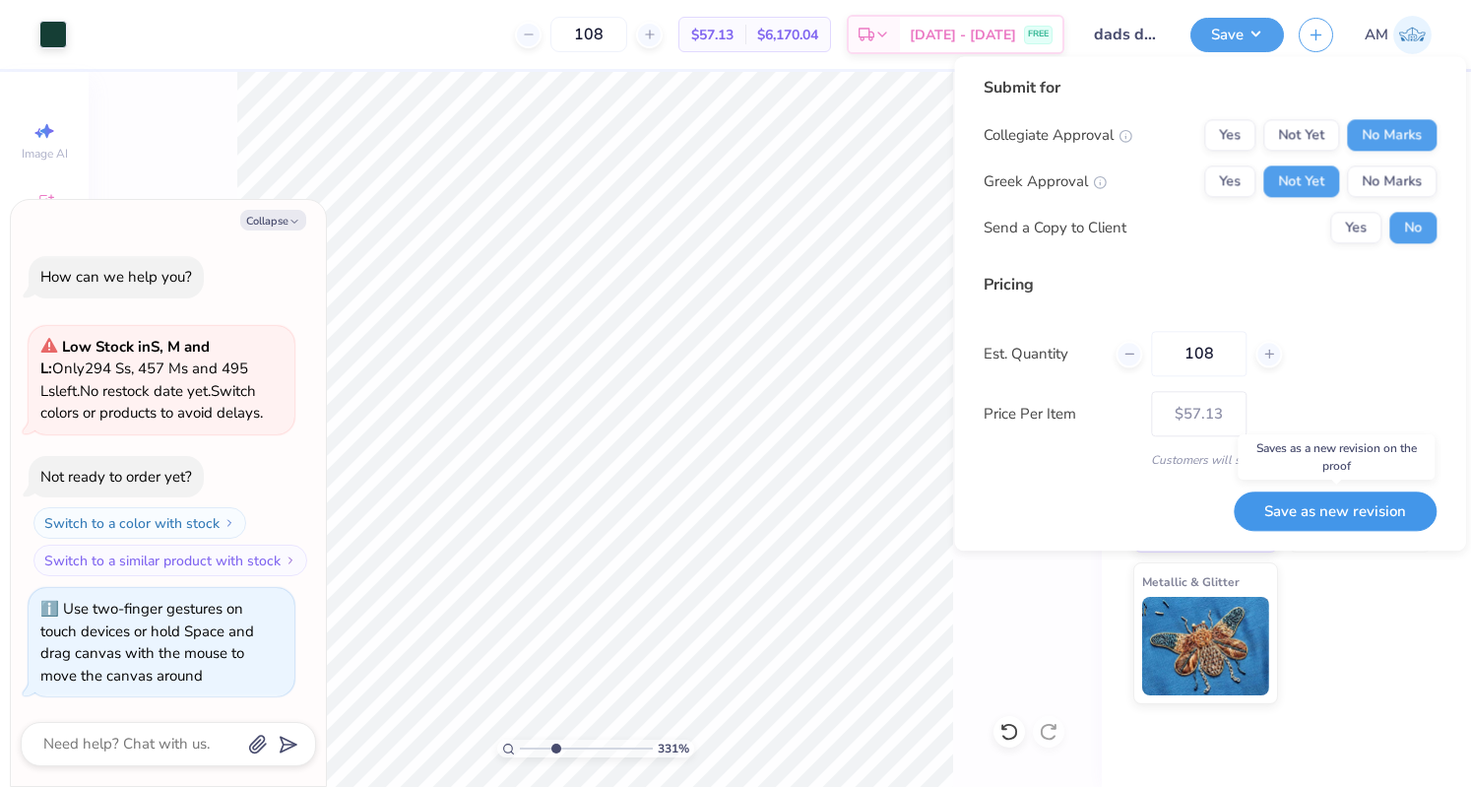
click at [1326, 509] on button "Save as new revision" at bounding box center [1335, 511] width 203 height 40
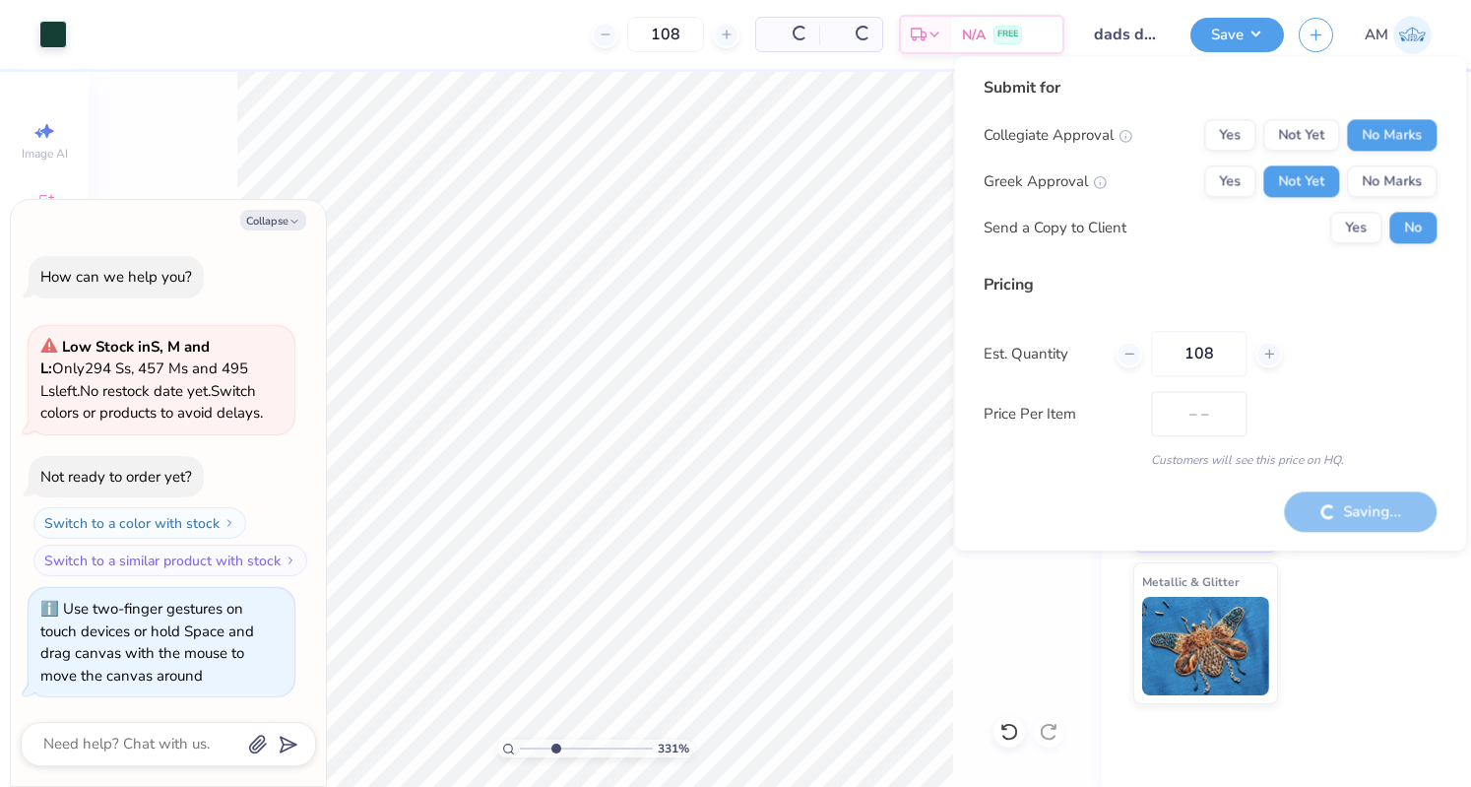
type input "$57.13"
type input "3.31376727563308"
type textarea "x"
type input "3.31376727563308"
type textarea "x"
